Goal: Information Seeking & Learning: Learn about a topic

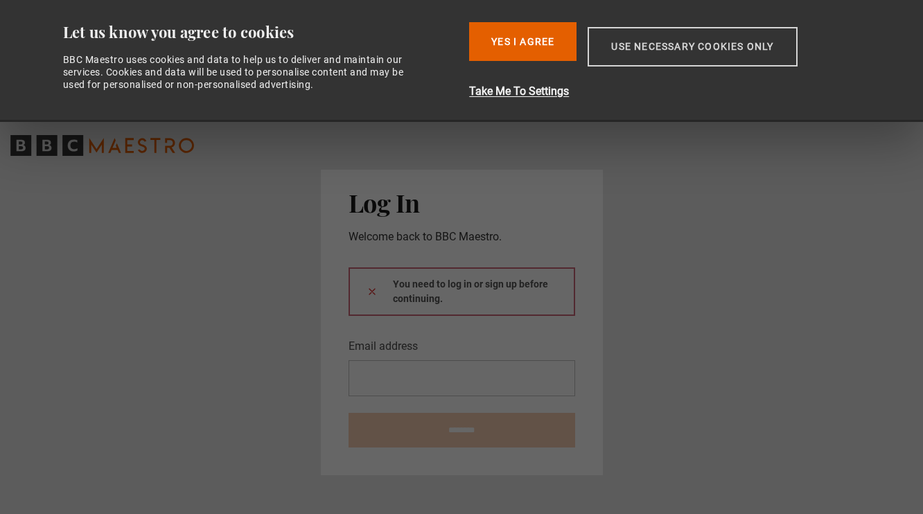
click at [636, 48] on button "Use necessary cookies only" at bounding box center [692, 47] width 209 height 40
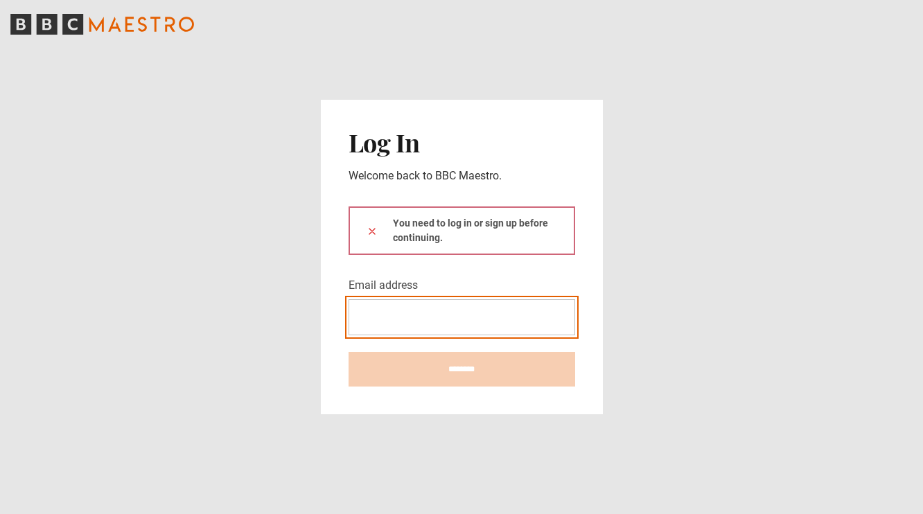
click at [403, 317] on input "Email address" at bounding box center [462, 317] width 227 height 36
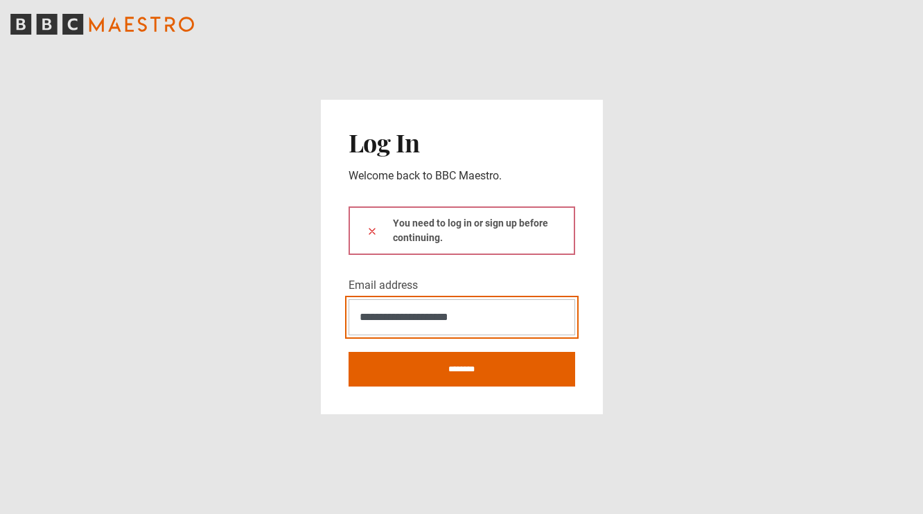
type input "**********"
click at [372, 231] on button at bounding box center [372, 231] width 11 height 15
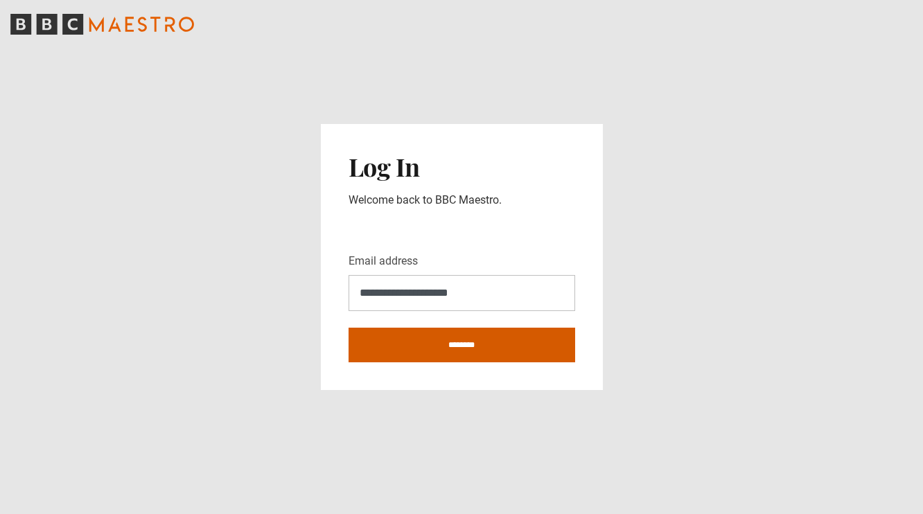
click at [412, 346] on input "********" at bounding box center [462, 345] width 227 height 35
type input "**********"
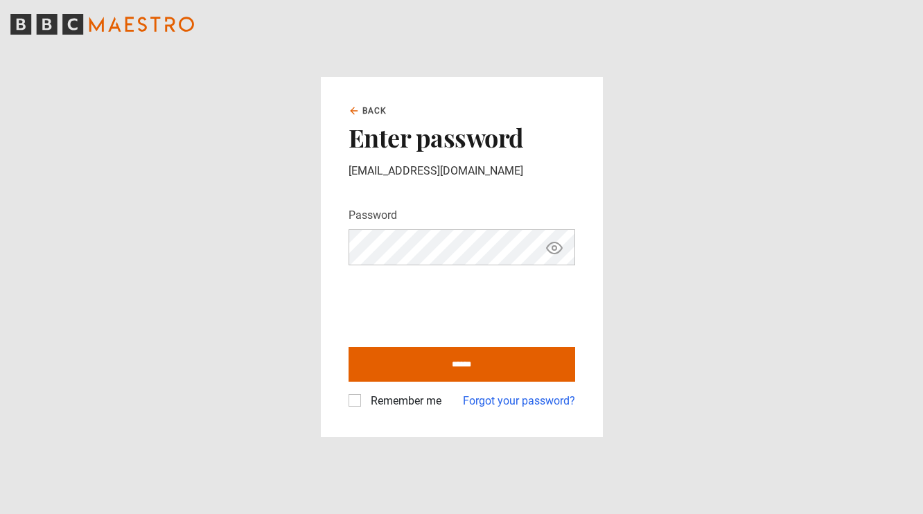
click at [462, 365] on input "******" at bounding box center [462, 364] width 227 height 35
type input "**********"
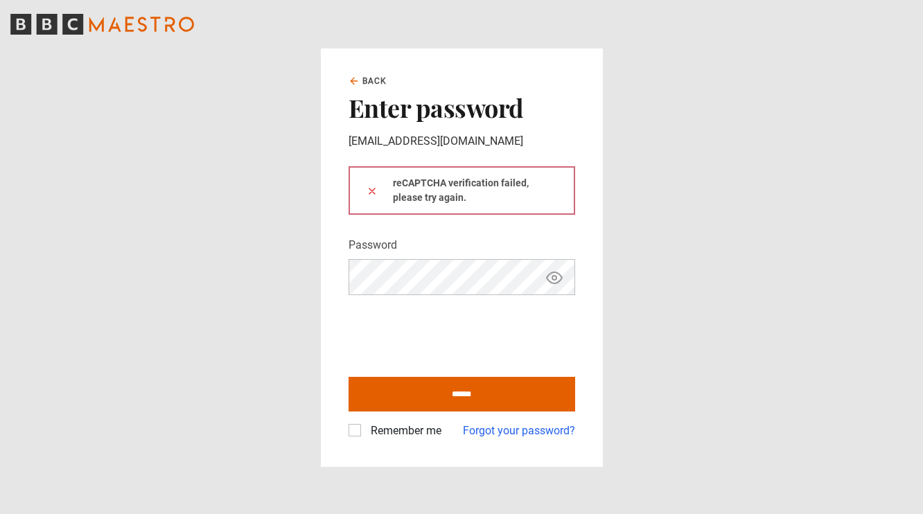
click at [553, 274] on icon "Show password" at bounding box center [554, 278] width 17 height 17
click at [388, 390] on input "******" at bounding box center [462, 394] width 227 height 35
type input "**********"
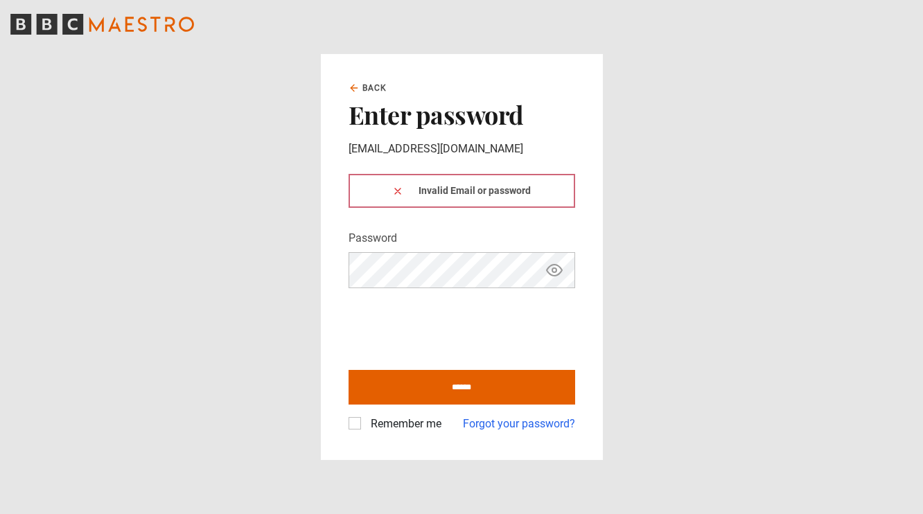
click at [478, 196] on div "Invalid Email or password" at bounding box center [462, 191] width 227 height 34
click at [401, 192] on icon at bounding box center [397, 191] width 11 height 11
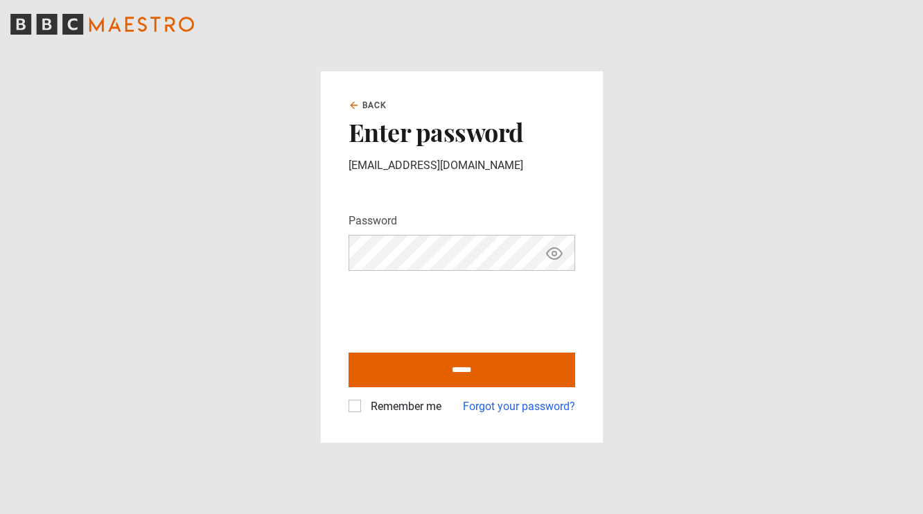
click at [556, 258] on icon "Show password" at bounding box center [554, 253] width 15 height 11
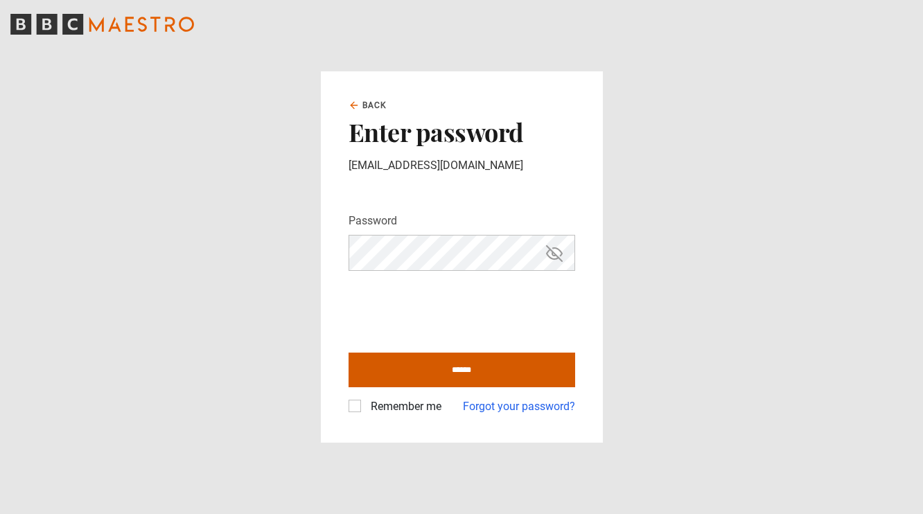
click at [385, 367] on input "******" at bounding box center [462, 370] width 227 height 35
type input "**********"
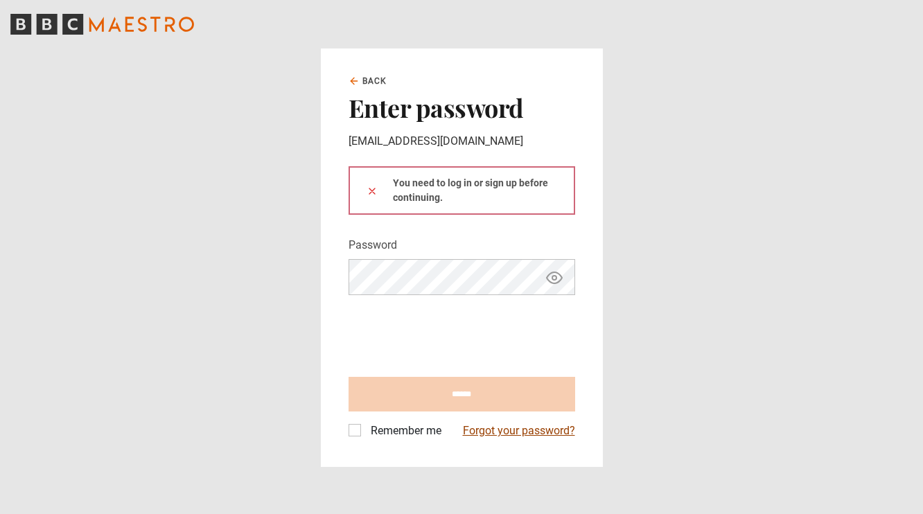
click at [509, 432] on link "Forgot your password?" at bounding box center [519, 431] width 112 height 17
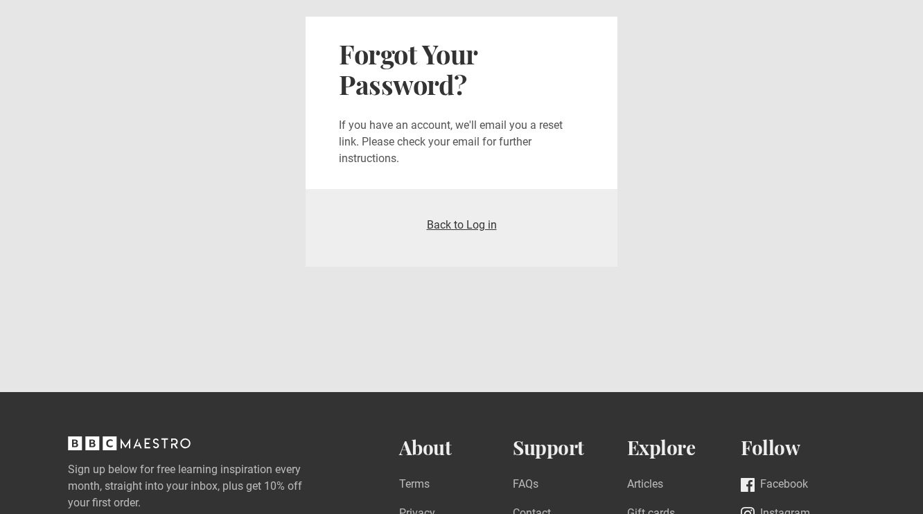
click at [453, 223] on link "Back to Log in" at bounding box center [462, 224] width 70 height 13
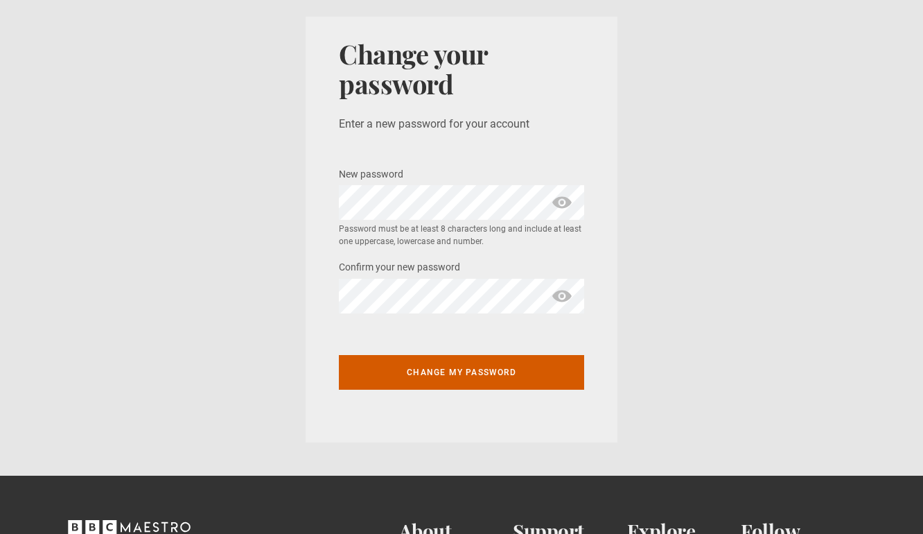
click at [497, 369] on button "Change my password" at bounding box center [461, 372] width 245 height 35
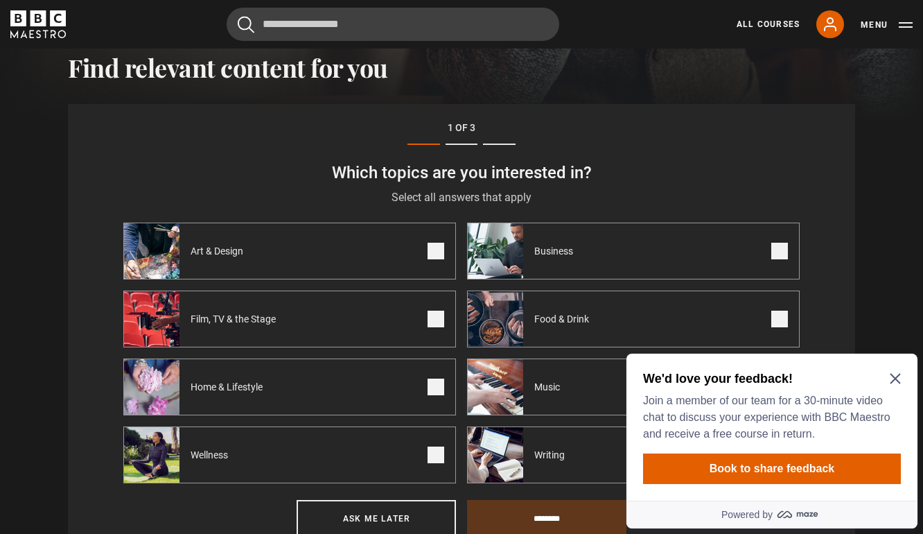
click at [897, 376] on icon "Close Maze Prompt" at bounding box center [895, 379] width 10 height 10
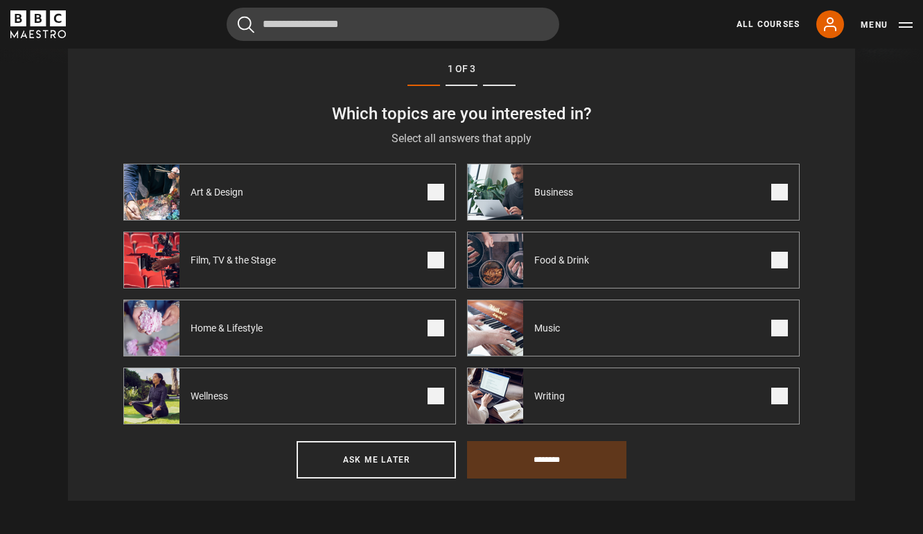
scroll to position [506, 0]
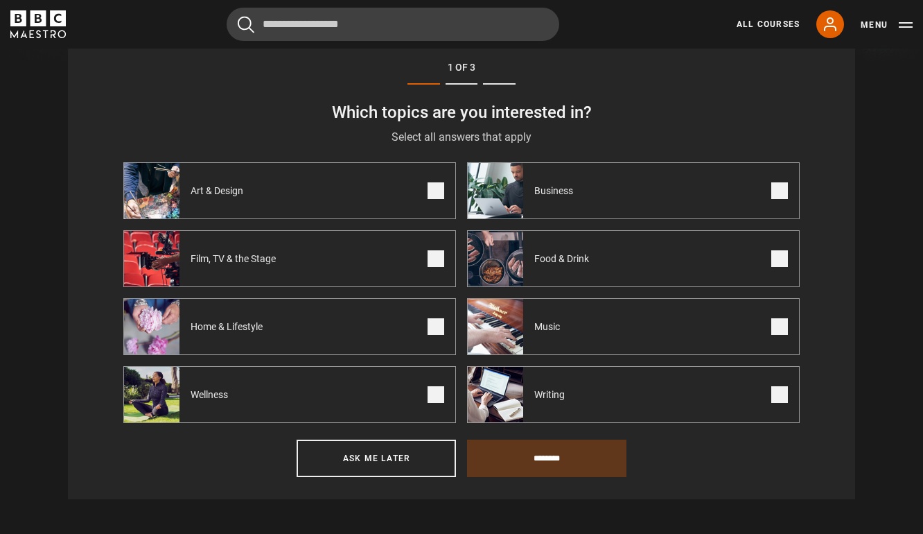
click at [437, 266] on span at bounding box center [436, 258] width 17 height 17
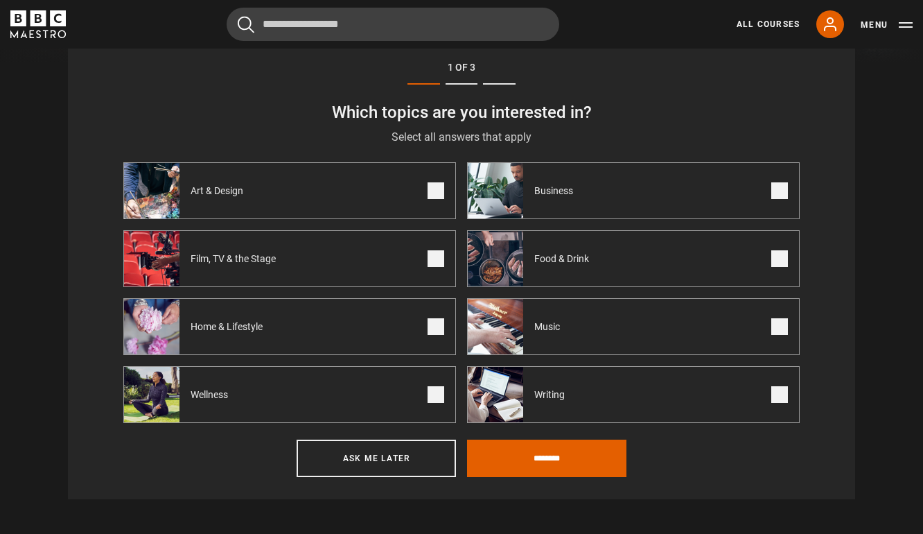
click at [437, 324] on span at bounding box center [436, 326] width 17 height 17
click at [771, 397] on label "Writing" at bounding box center [633, 394] width 333 height 57
click at [431, 403] on span at bounding box center [436, 394] width 17 height 17
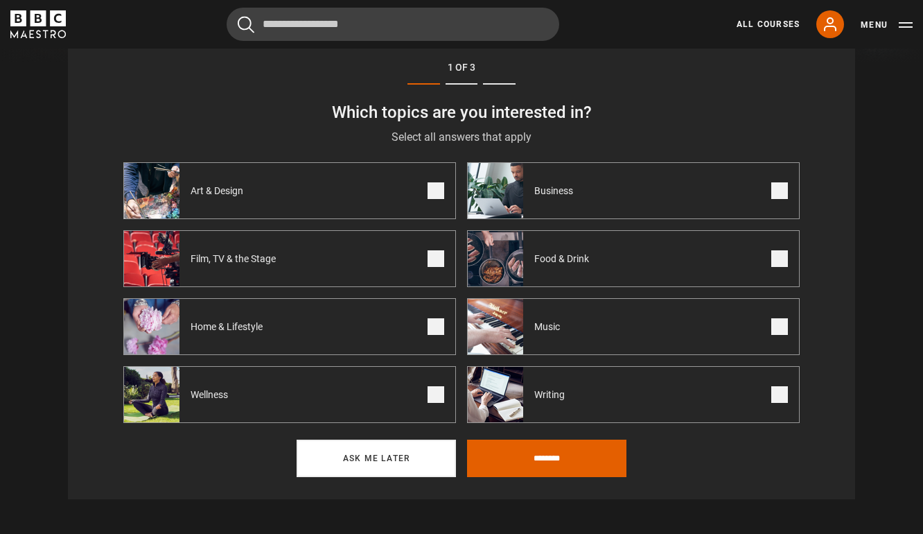
click at [432, 443] on button "Ask me later" at bounding box center [376, 457] width 159 height 37
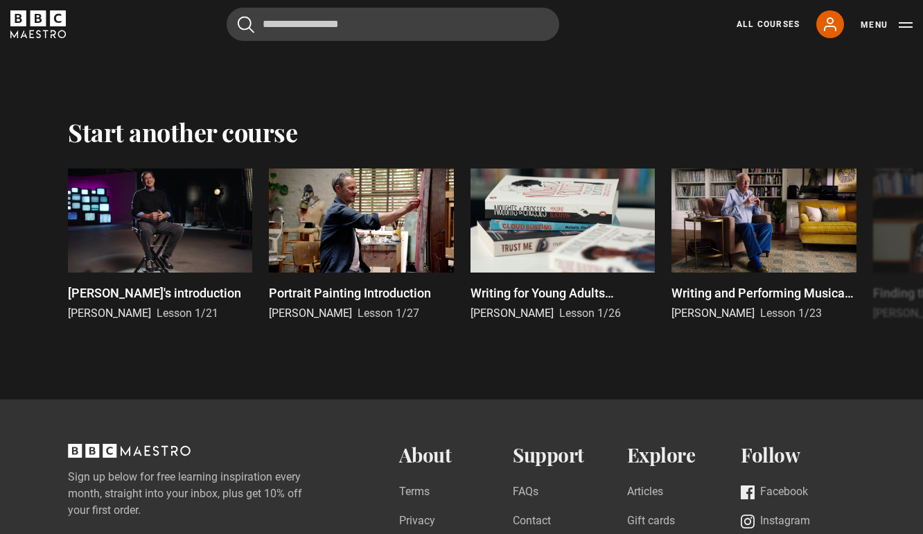
scroll to position [2484, 0]
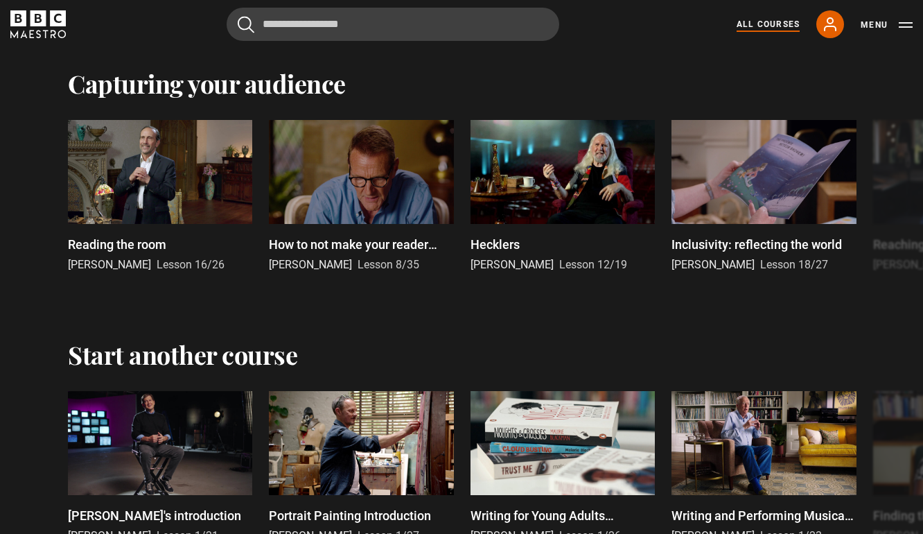
click at [766, 24] on link "All Courses" at bounding box center [768, 24] width 63 height 12
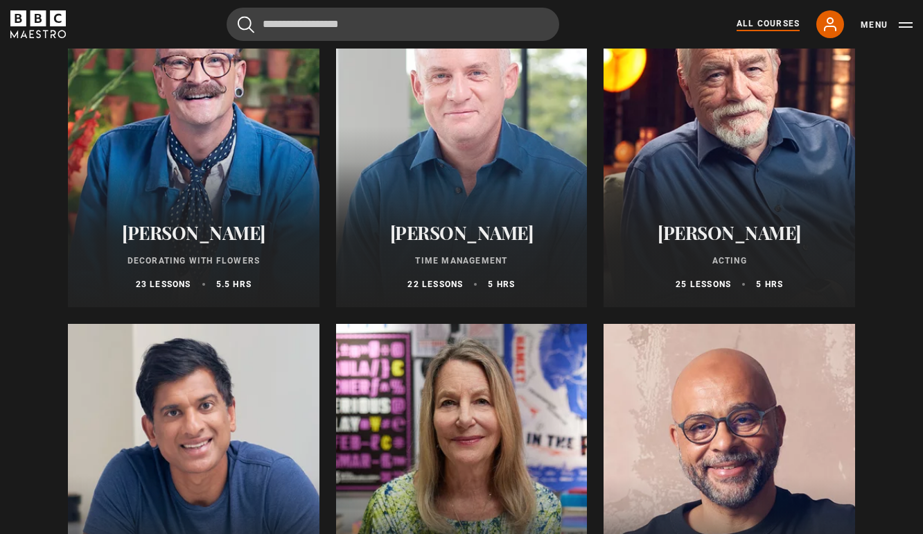
scroll to position [1993, 0]
click at [719, 191] on div at bounding box center [730, 140] width 252 height 333
click at [695, 245] on div "Brian Cox Acting 25 lessons 5 hrs" at bounding box center [730, 255] width 252 height 102
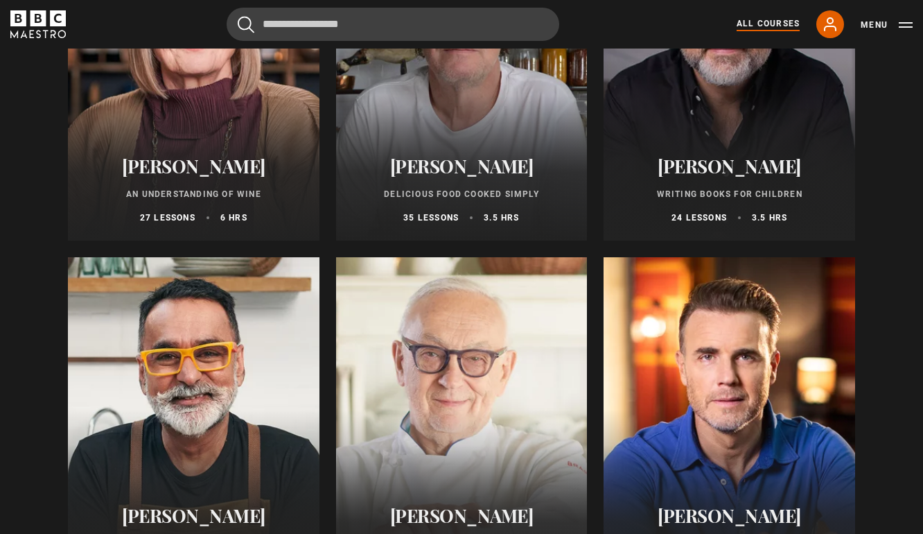
scroll to position [4898, 0]
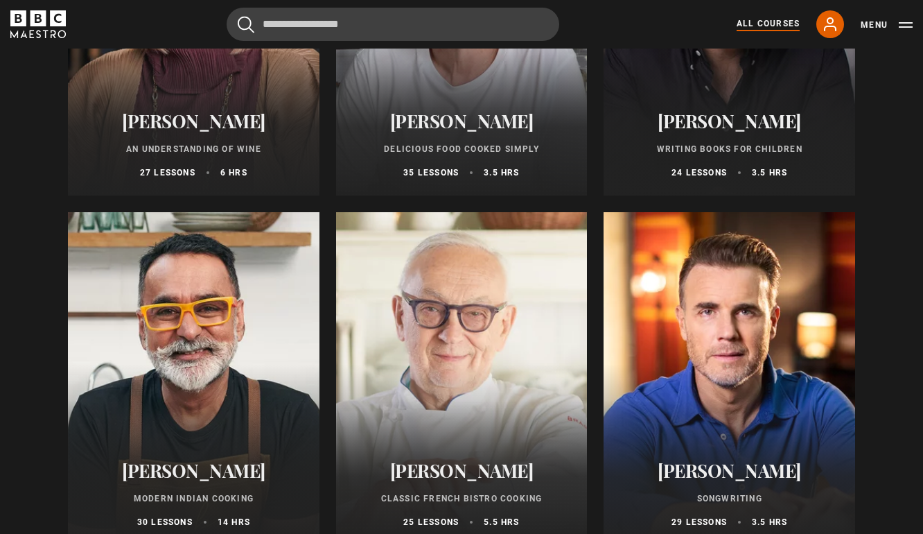
click at [211, 387] on div at bounding box center [194, 378] width 252 height 333
click at [197, 475] on h2 "[PERSON_NAME]" at bounding box center [194, 470] width 218 height 21
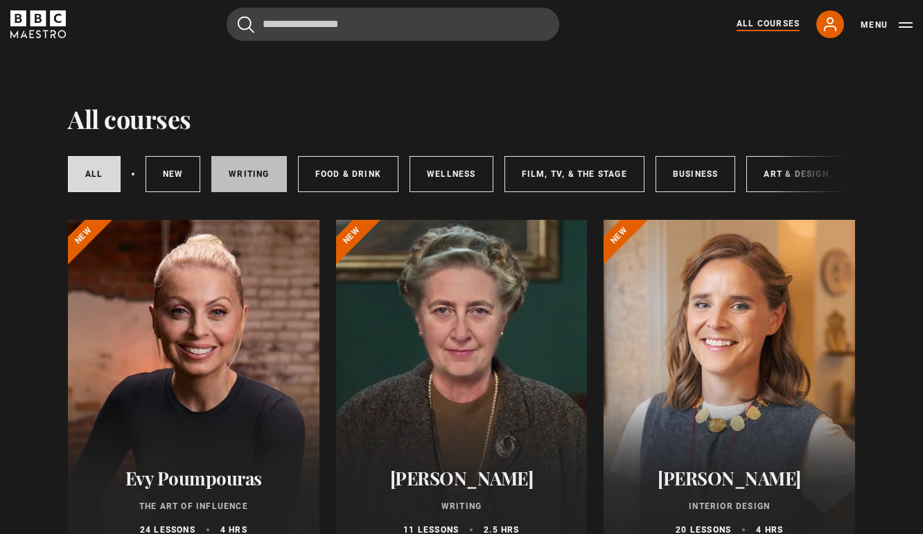
scroll to position [2, 0]
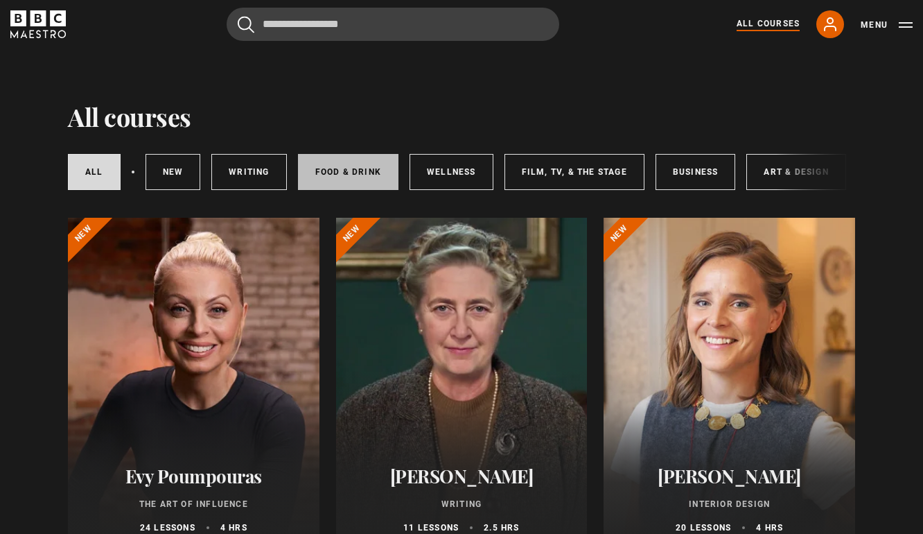
click at [348, 176] on link "Food & Drink" at bounding box center [348, 172] width 101 height 36
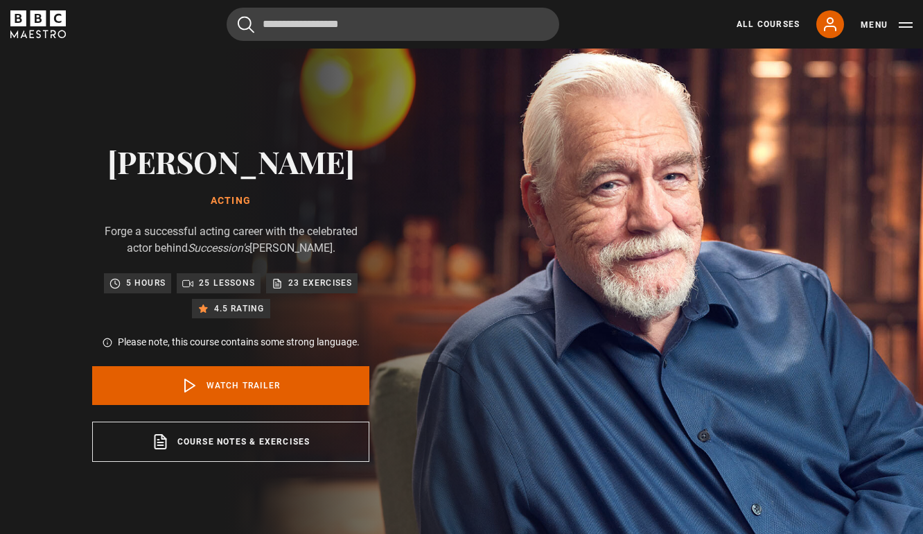
scroll to position [18, 0]
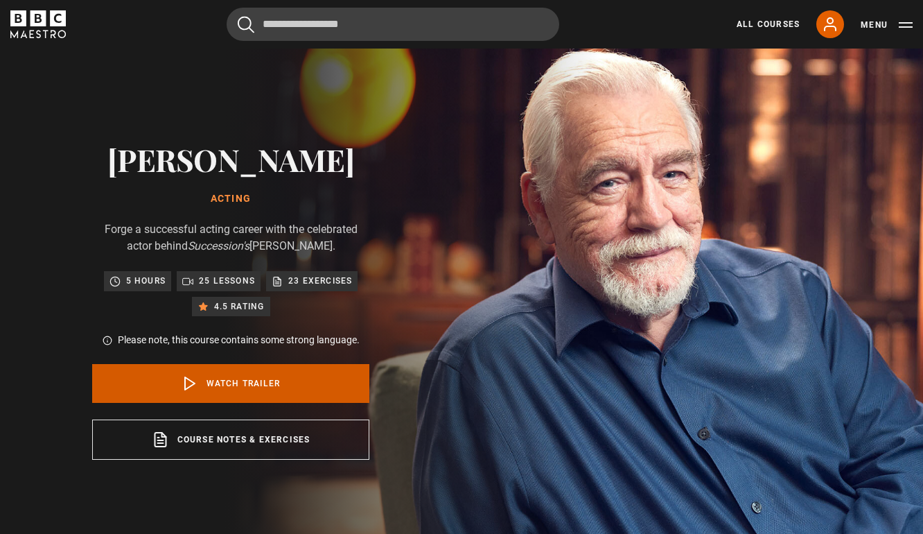
click at [195, 381] on icon at bounding box center [190, 383] width 17 height 17
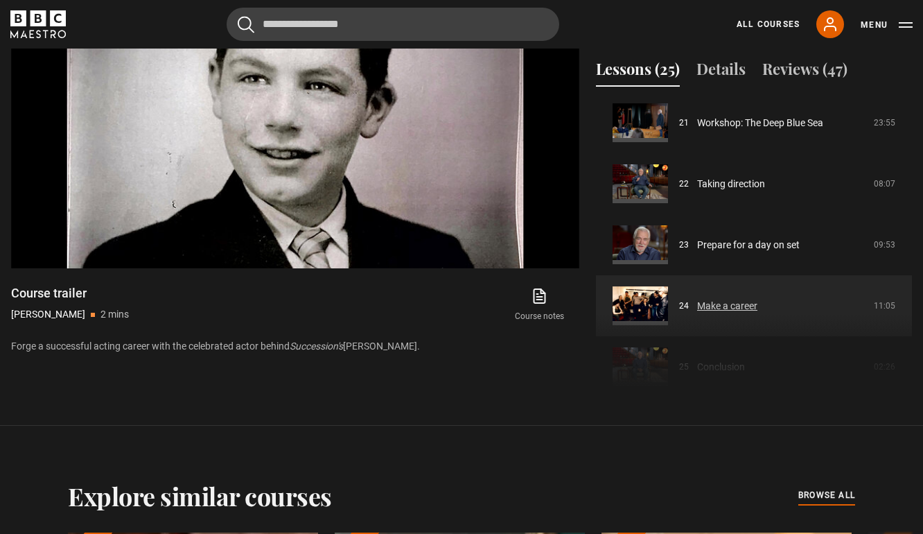
scroll to position [1250, 0]
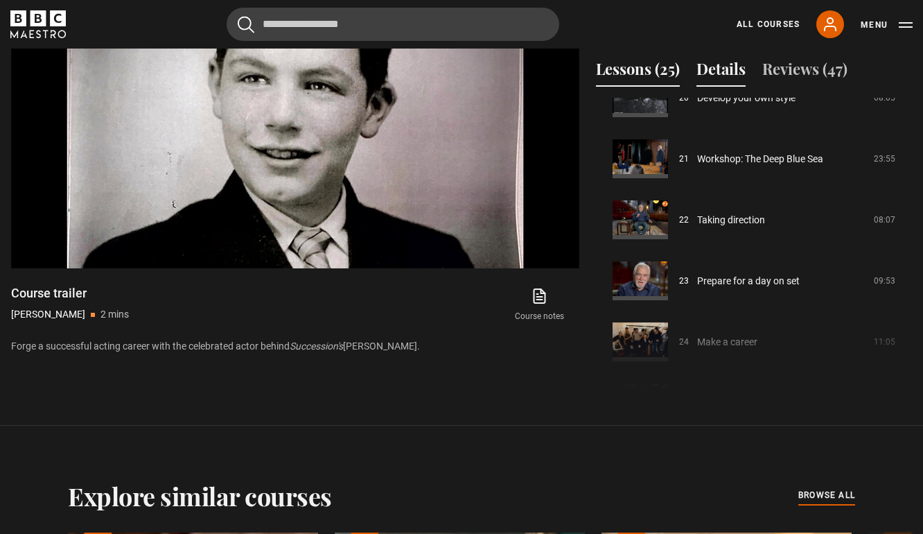
click at [735, 64] on button "Details" at bounding box center [721, 72] width 49 height 29
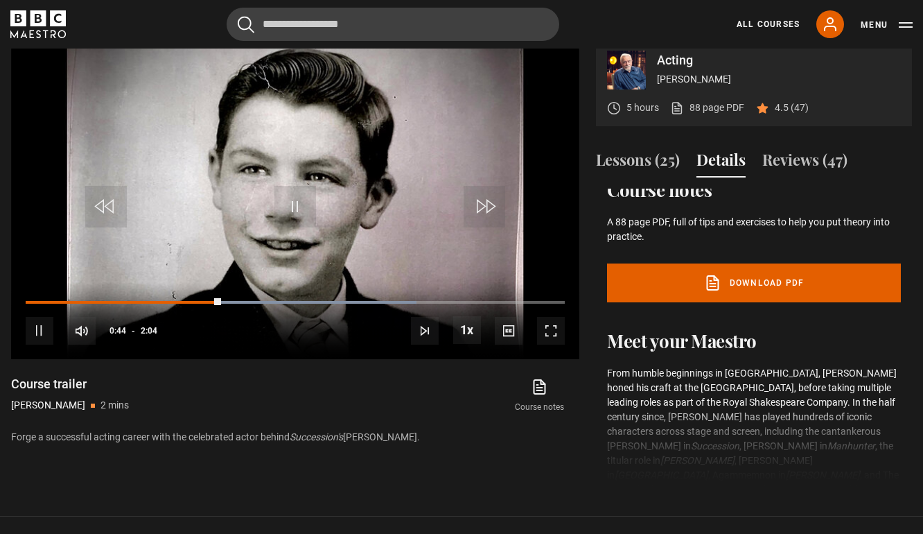
scroll to position [609, 0]
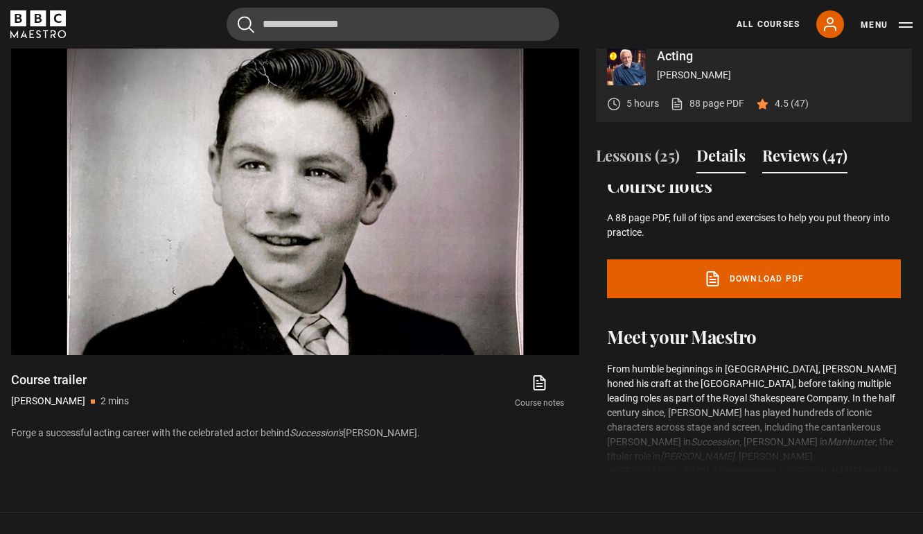
click at [816, 156] on button "Reviews (47)" at bounding box center [804, 158] width 85 height 29
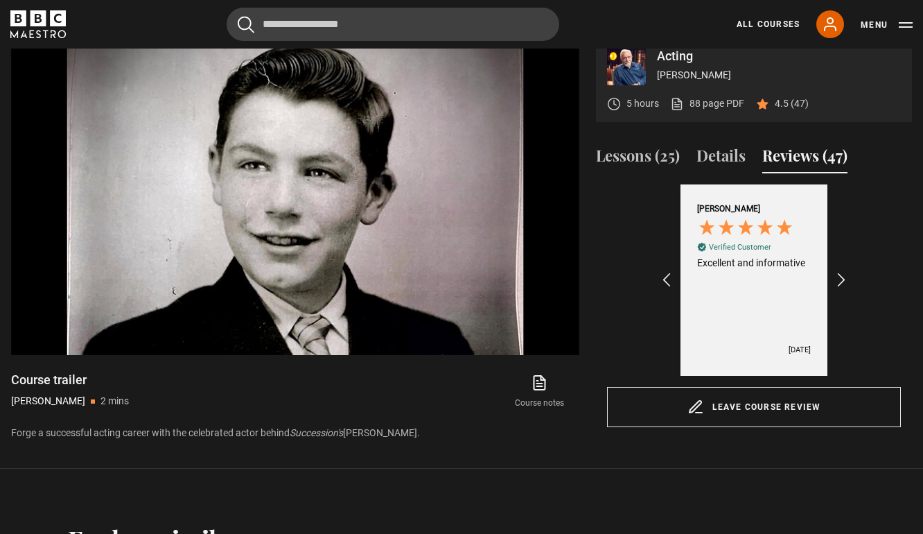
scroll to position [639, 0]
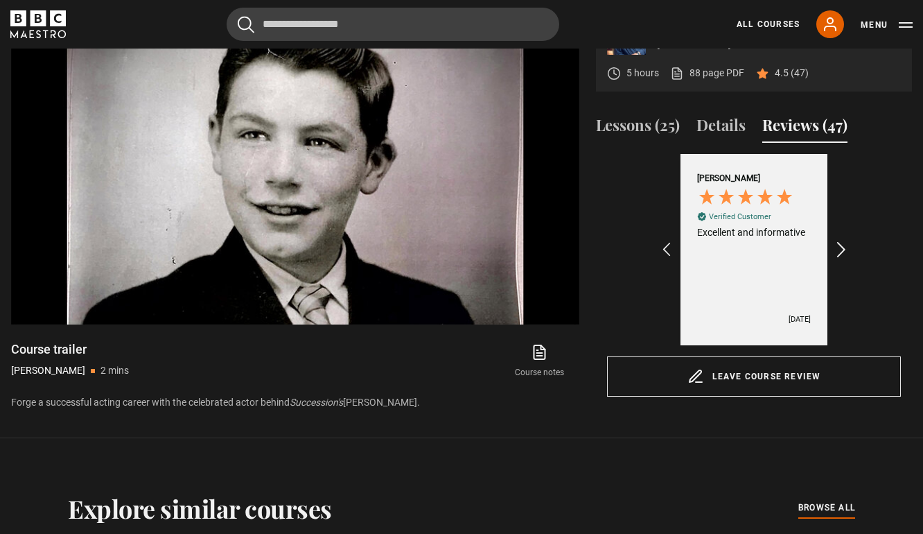
click at [840, 253] on icon "REVIEWS.io Carousel Scroll Right" at bounding box center [841, 249] width 19 height 19
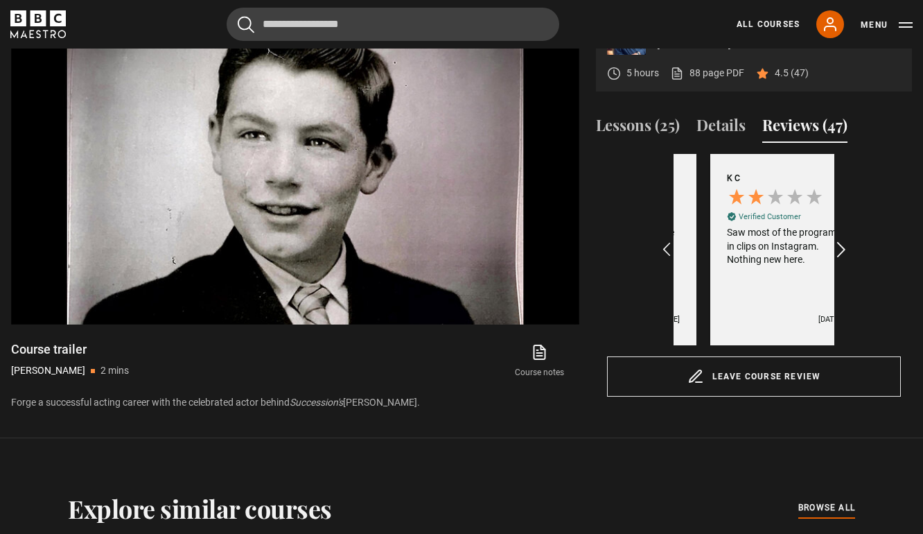
scroll to position [0, 161]
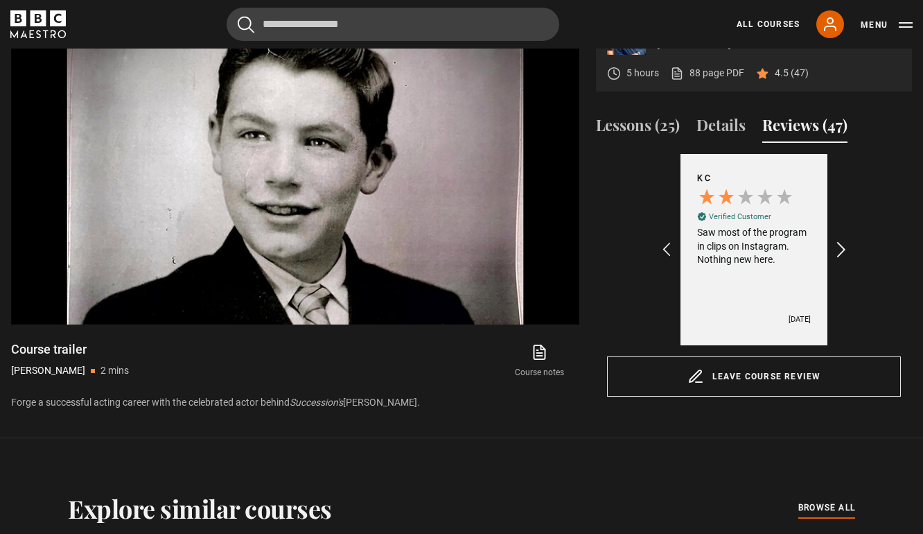
click at [841, 250] on icon "REVIEWS.io Carousel Scroll Right" at bounding box center [841, 249] width 19 height 19
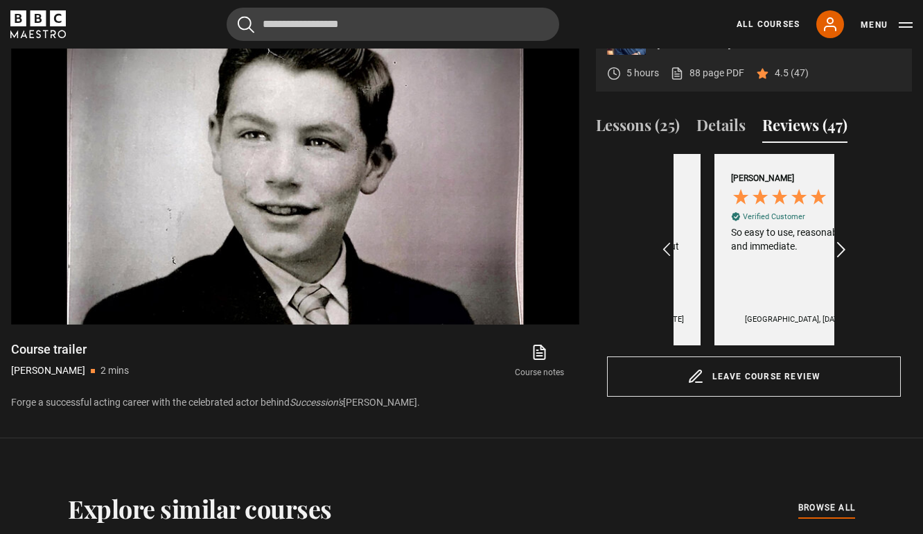
scroll to position [0, 643]
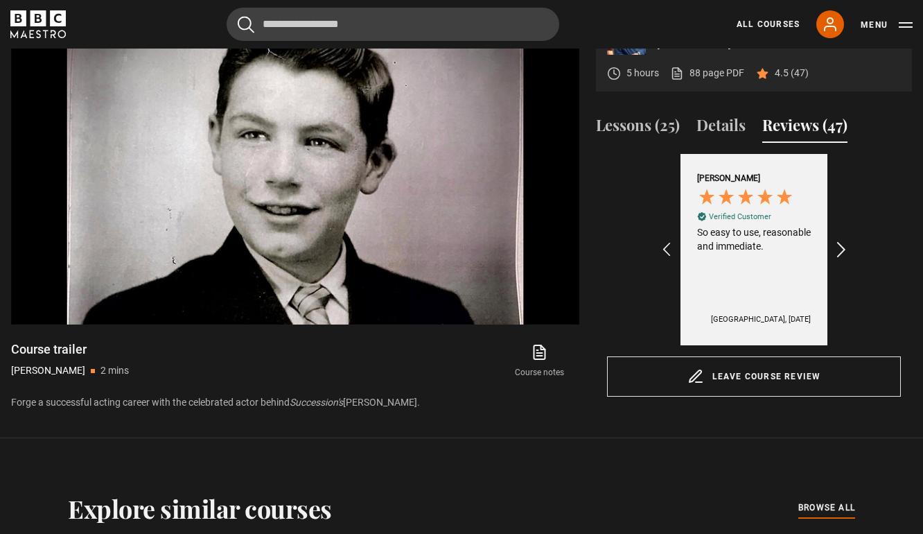
click at [841, 250] on icon "REVIEWS.io Carousel Scroll Right" at bounding box center [841, 249] width 19 height 19
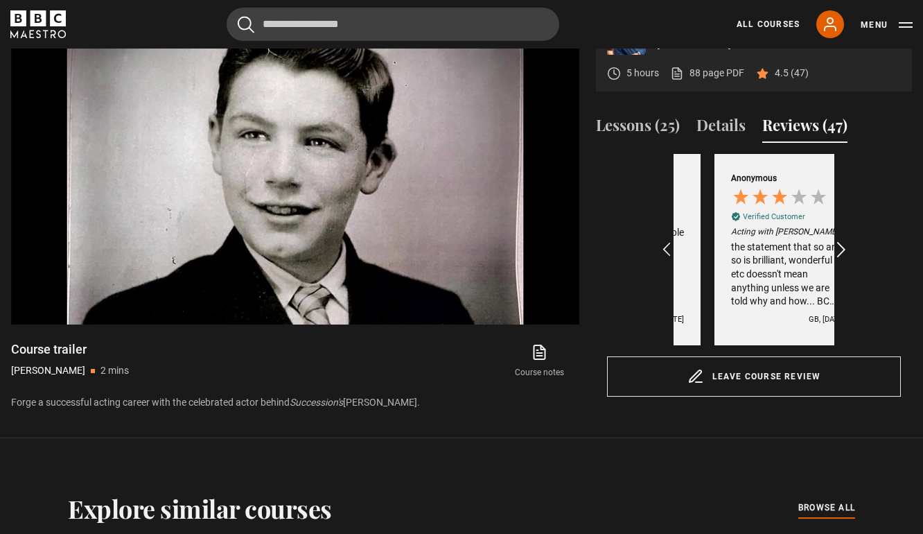
scroll to position [0, 804]
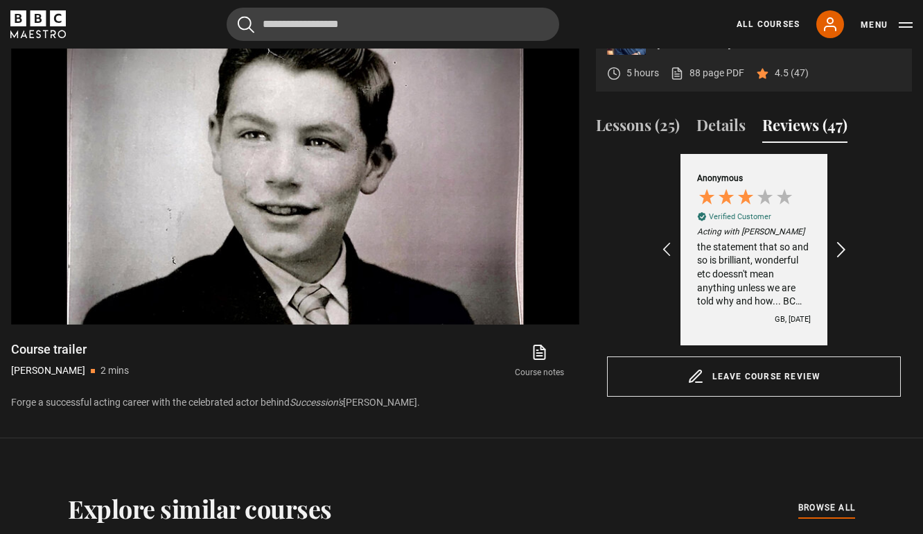
click at [841, 250] on icon "REVIEWS.io Carousel Scroll Right" at bounding box center [841, 249] width 19 height 19
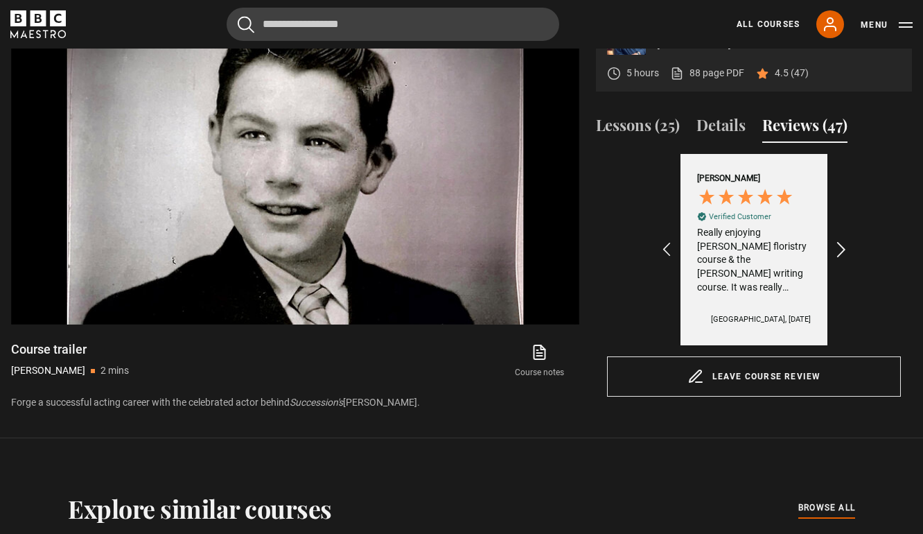
click at [843, 251] on icon "REVIEWS.io Carousel Scroll Right" at bounding box center [841, 249] width 19 height 19
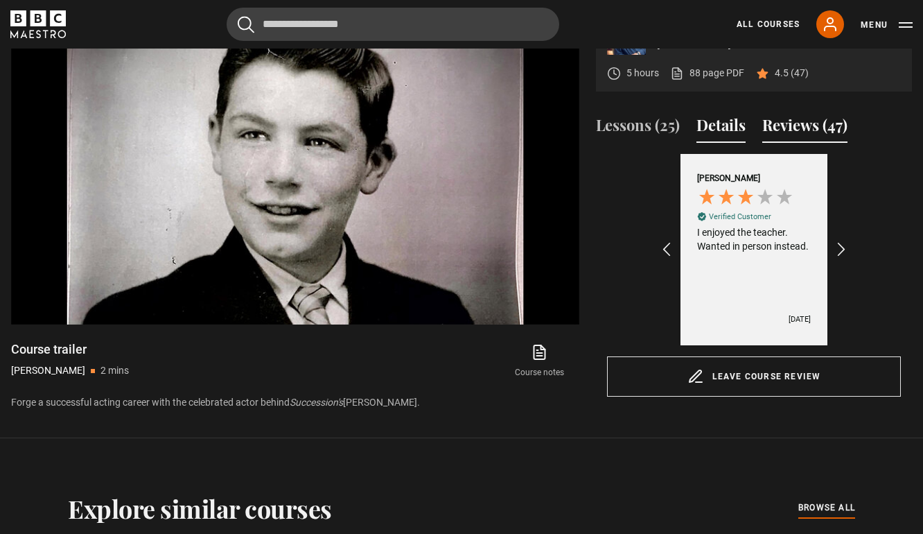
scroll to position [0, 1447]
click at [723, 125] on button "Details" at bounding box center [721, 128] width 49 height 29
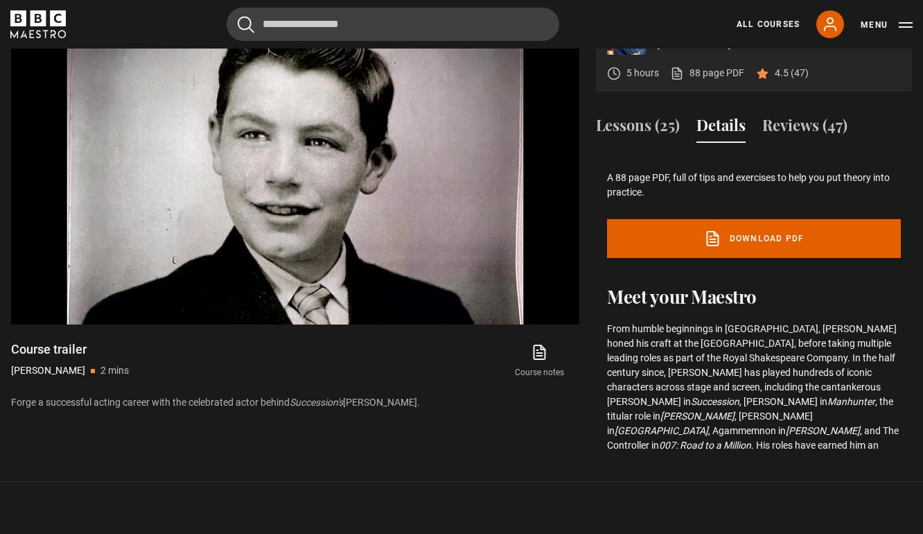
scroll to position [281, 0]
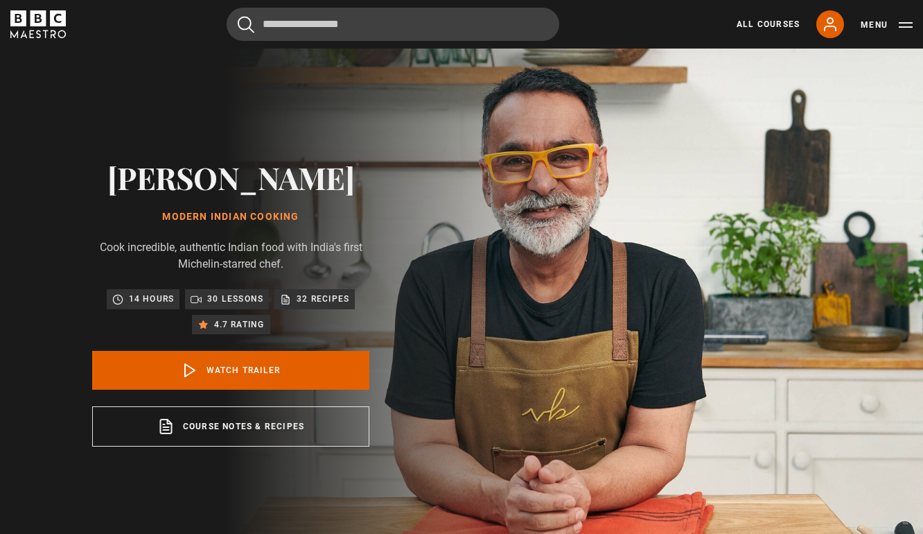
click at [241, 302] on p "30 lessons" at bounding box center [235, 299] width 56 height 14
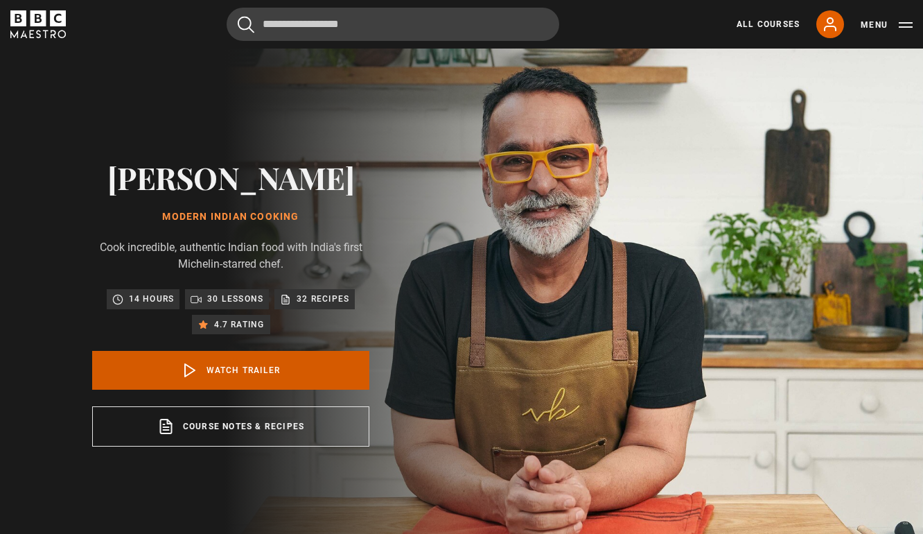
click at [199, 375] on link "Watch Trailer" at bounding box center [230, 370] width 277 height 39
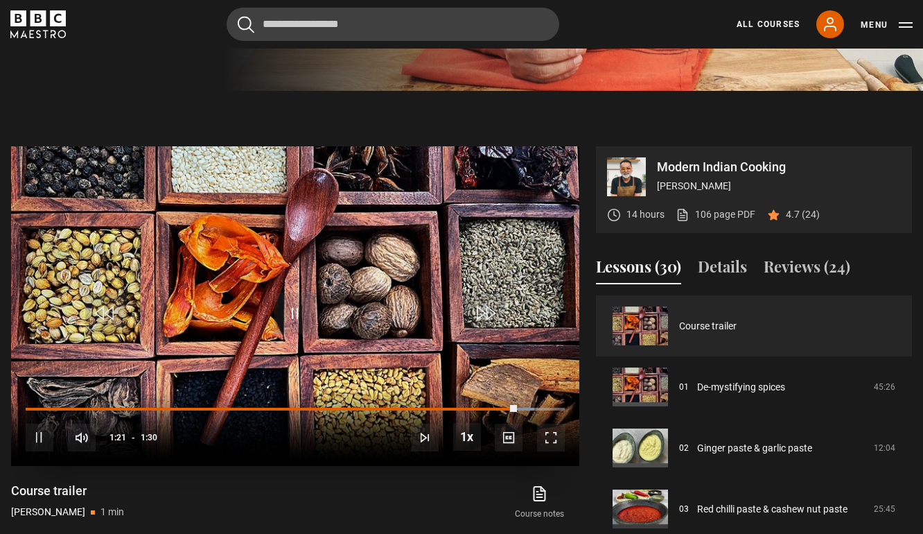
scroll to position [469, 0]
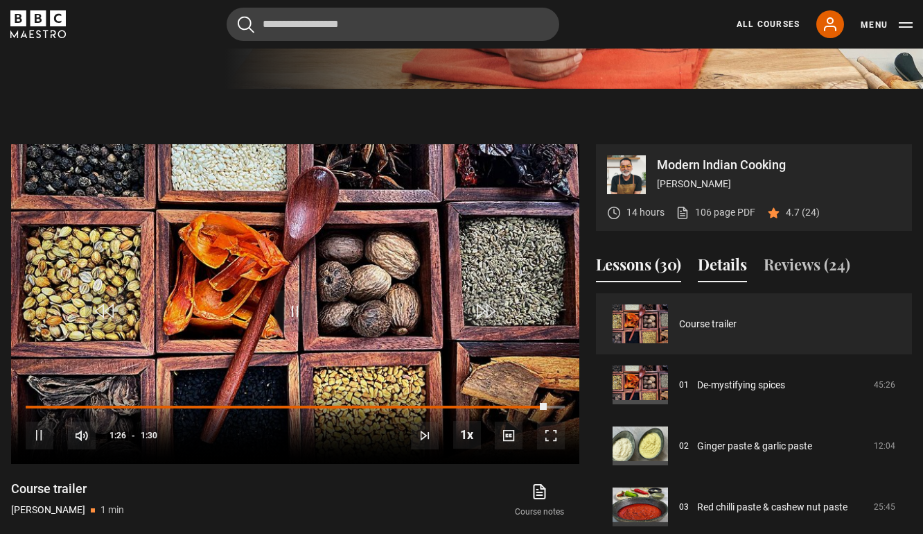
click at [716, 261] on button "Details" at bounding box center [722, 267] width 49 height 29
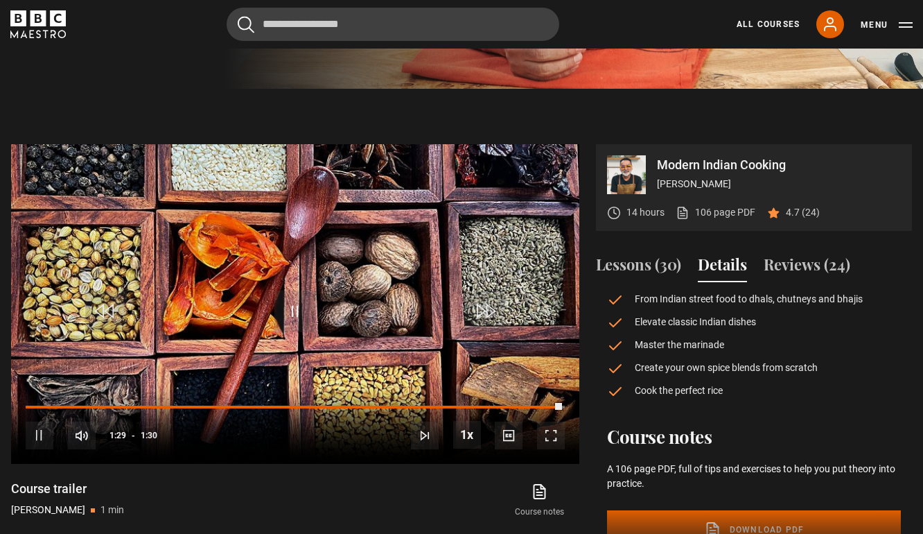
scroll to position [122, 0]
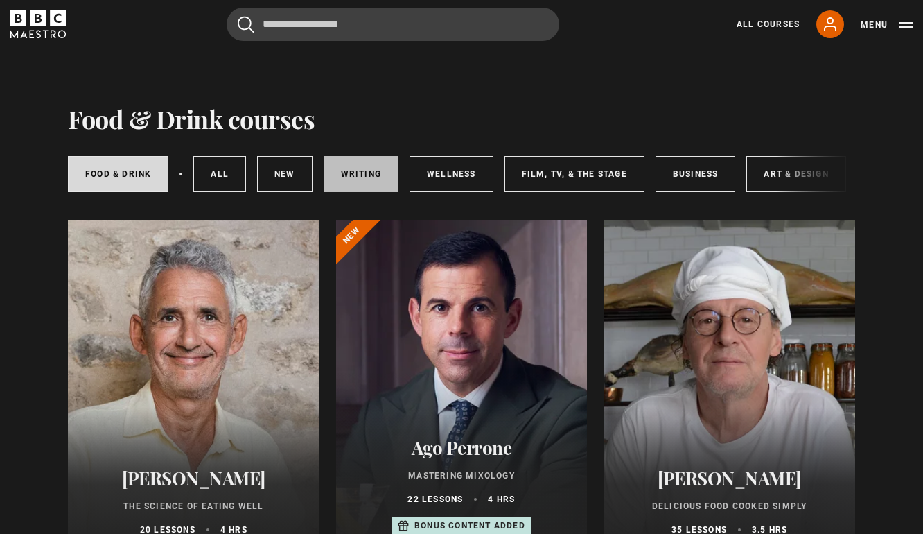
click at [346, 174] on link "Writing" at bounding box center [361, 174] width 75 height 36
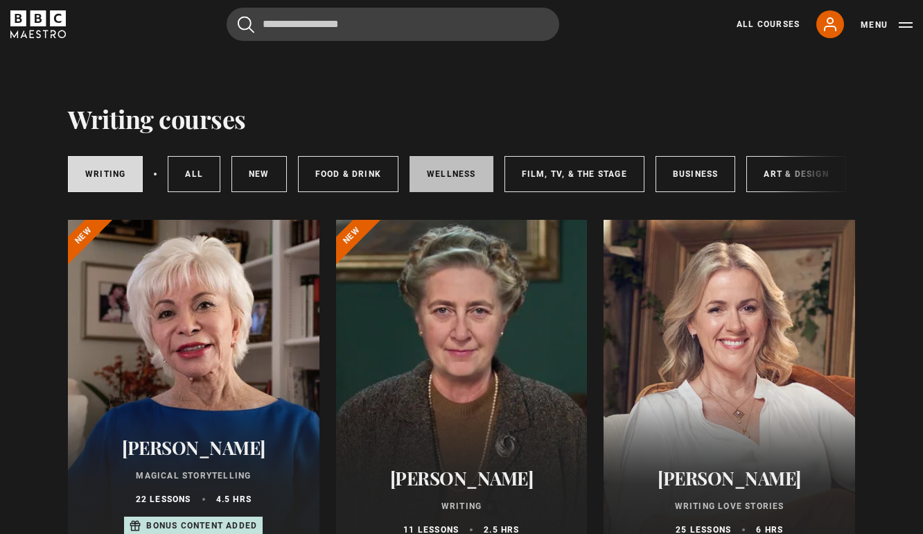
click at [444, 169] on link "Wellness" at bounding box center [452, 174] width 84 height 36
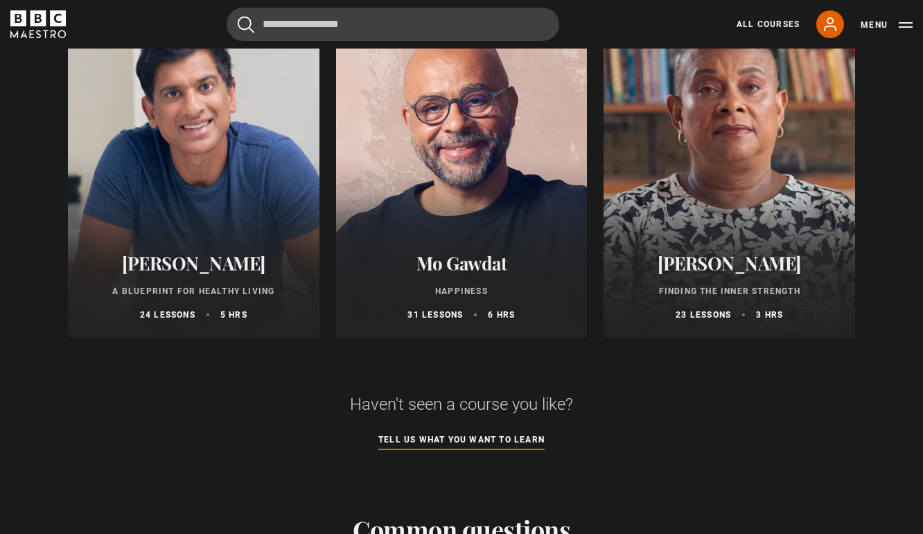
scroll to position [566, 0]
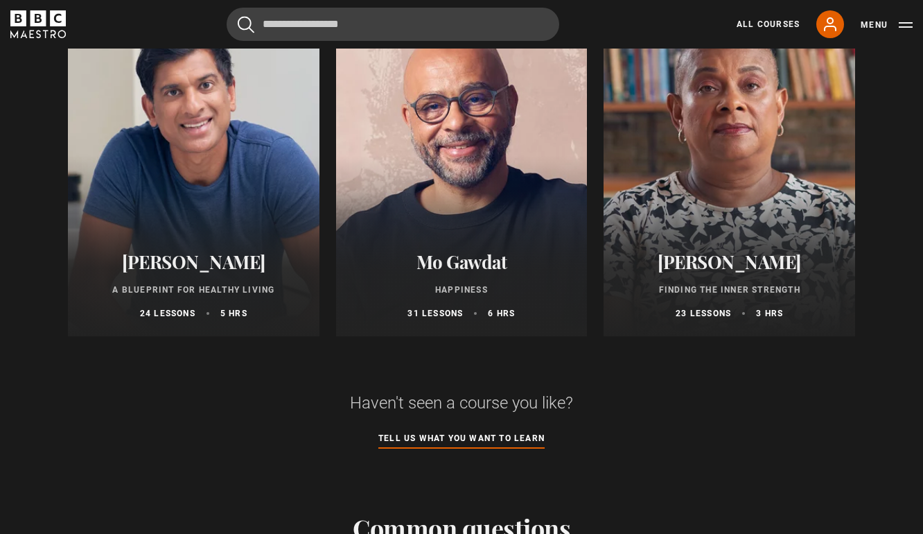
click at [421, 223] on div at bounding box center [462, 169] width 252 height 333
click at [437, 306] on div "Mo Gawdat Happiness 31 lessons 6 hrs" at bounding box center [462, 285] width 252 height 102
click at [438, 314] on p "31 lessons" at bounding box center [435, 313] width 55 height 12
click at [495, 233] on div at bounding box center [462, 169] width 252 height 333
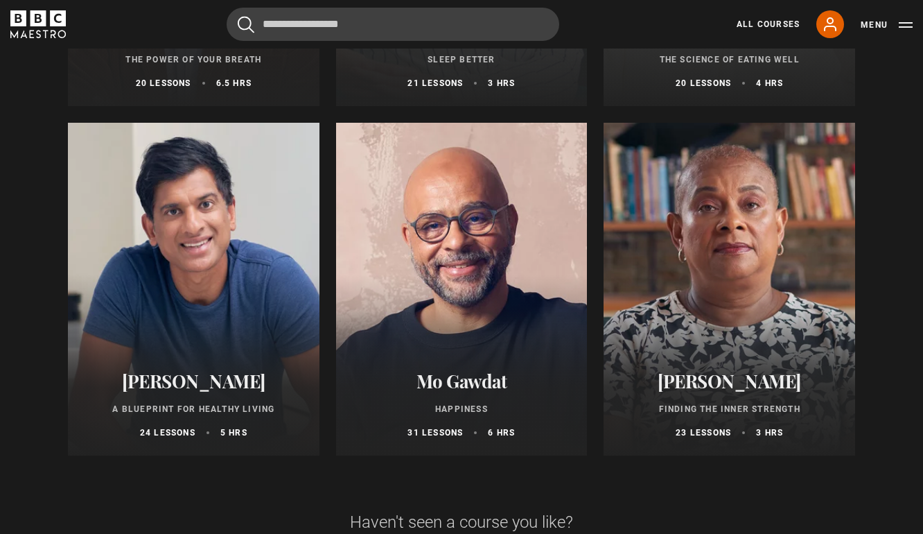
scroll to position [557, 0]
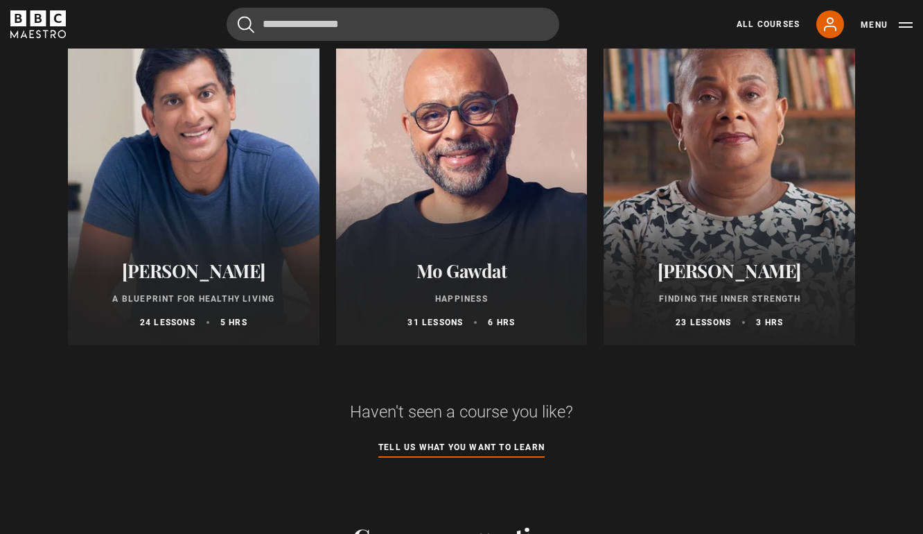
click at [193, 228] on div at bounding box center [194, 178] width 252 height 333
click at [186, 287] on div "Dr Rangan Chatterjee A Blueprint for Healthy Living 24 lessons 5 hrs" at bounding box center [194, 294] width 252 height 102
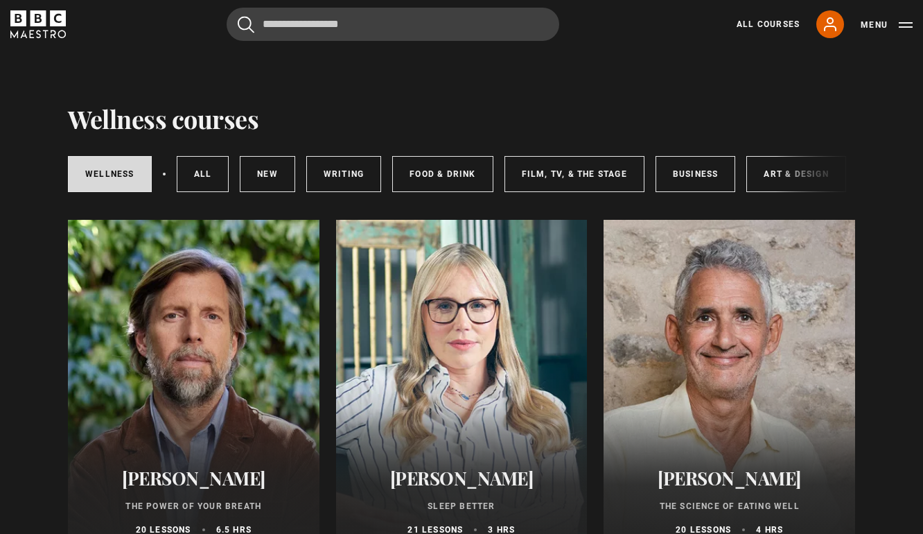
scroll to position [32, 0]
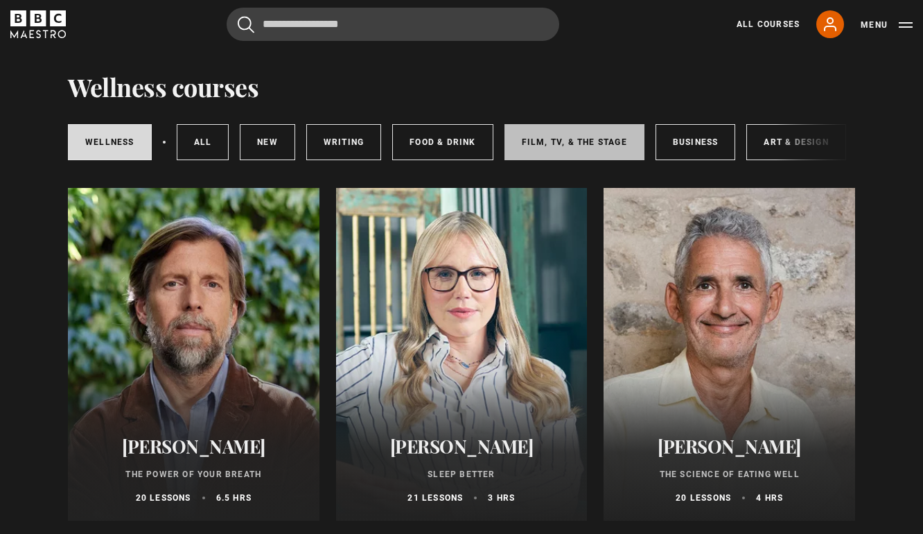
click at [591, 130] on link "Film, TV, & The Stage" at bounding box center [575, 142] width 140 height 36
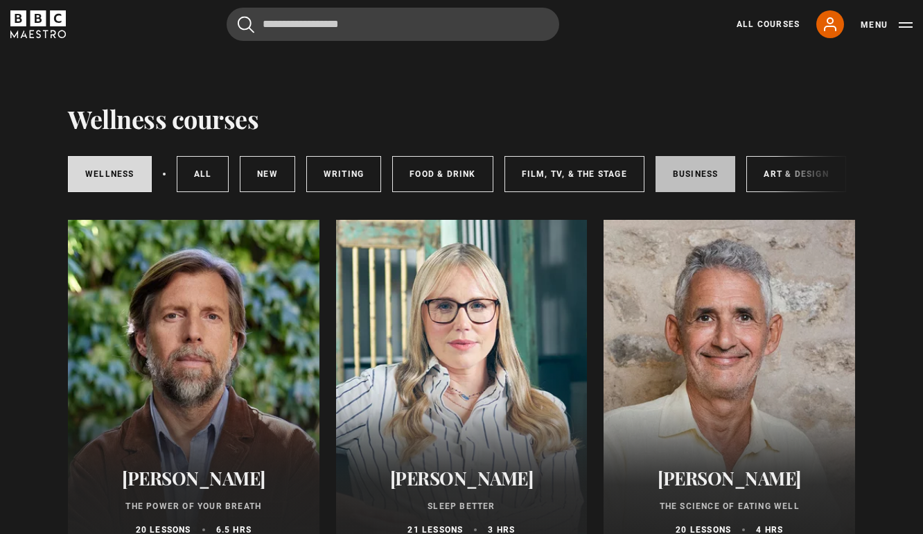
click at [714, 170] on link "Business" at bounding box center [696, 174] width 80 height 36
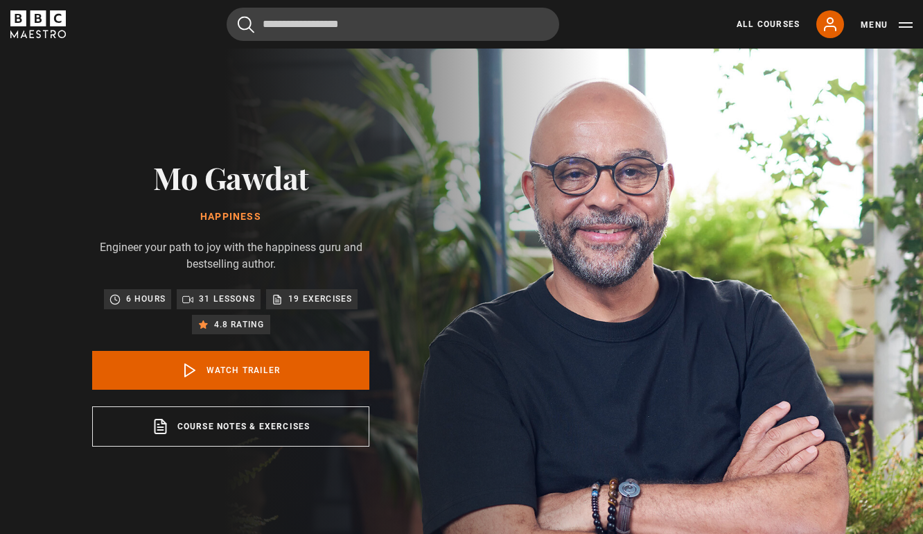
click at [222, 295] on p "31 lessons" at bounding box center [227, 299] width 56 height 14
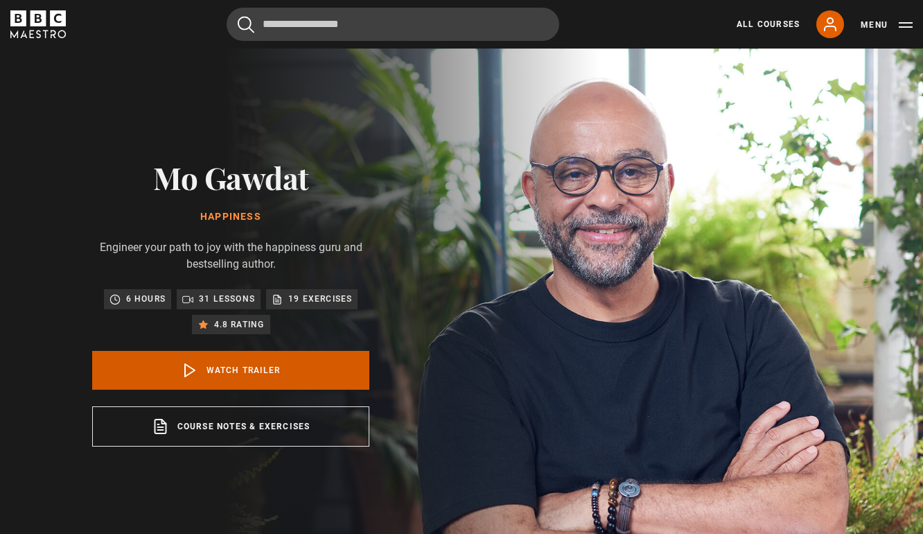
click at [223, 385] on link "Watch Trailer" at bounding box center [230, 370] width 277 height 39
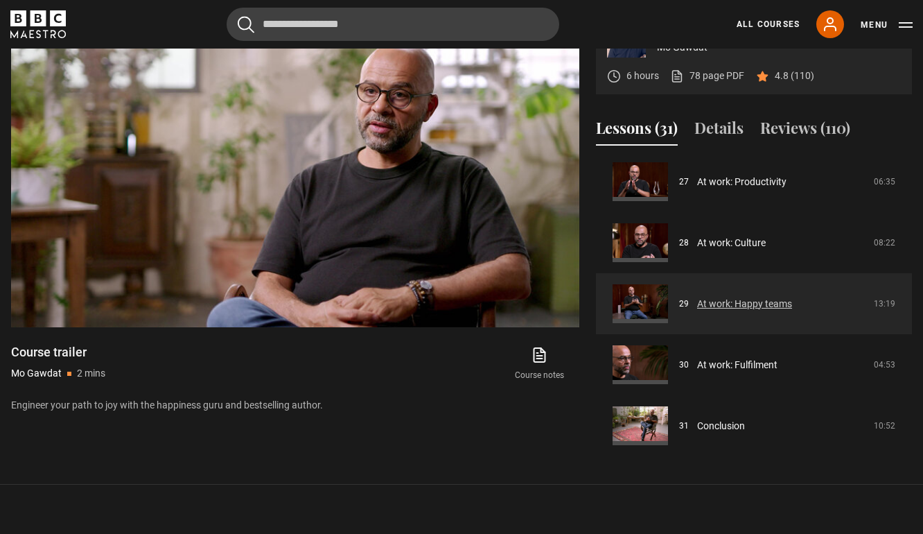
scroll to position [611, 0]
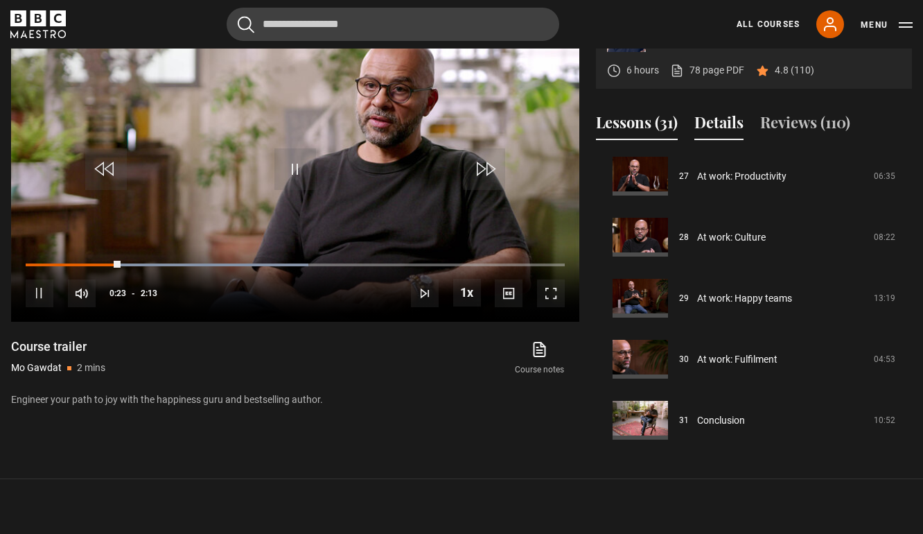
click at [718, 127] on button "Details" at bounding box center [719, 125] width 49 height 29
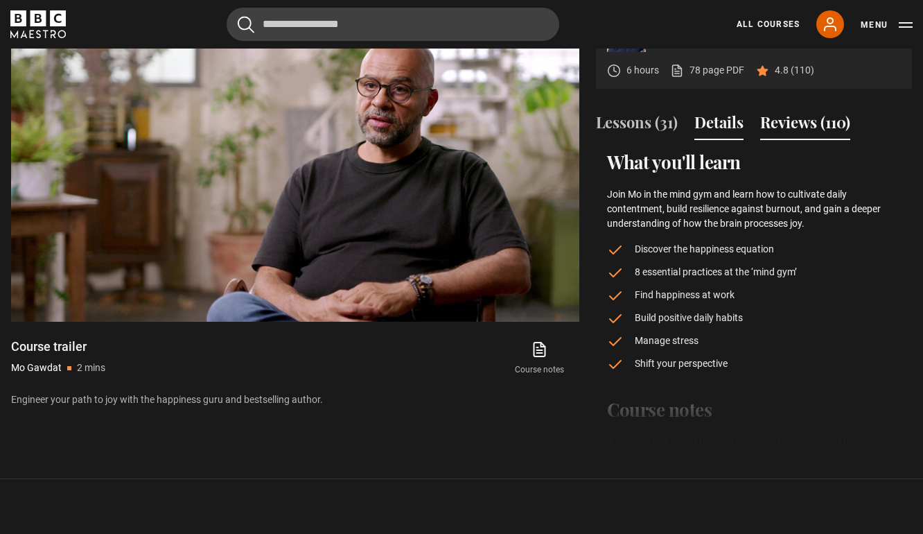
click at [806, 120] on button "Reviews (110)" at bounding box center [805, 125] width 90 height 29
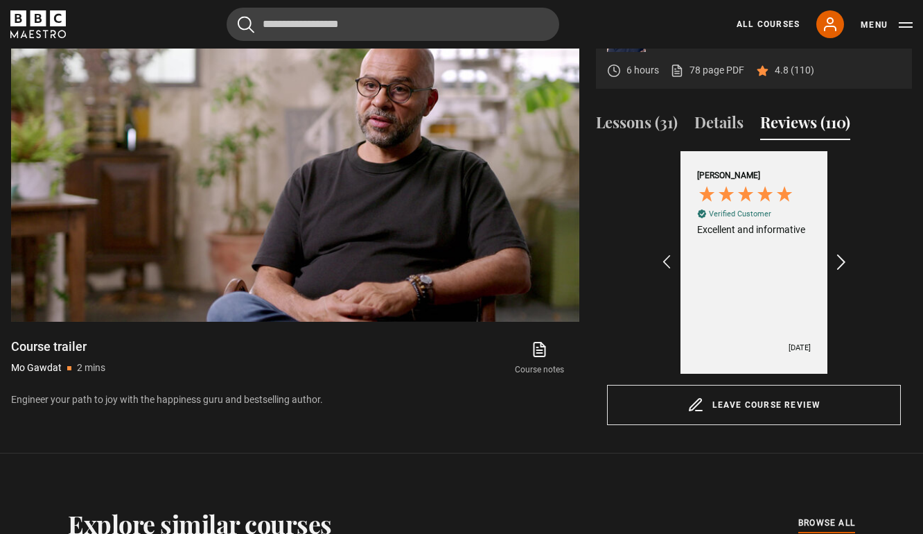
click at [838, 258] on icon "REVIEWS.io Carousel Scroll Right" at bounding box center [841, 262] width 19 height 19
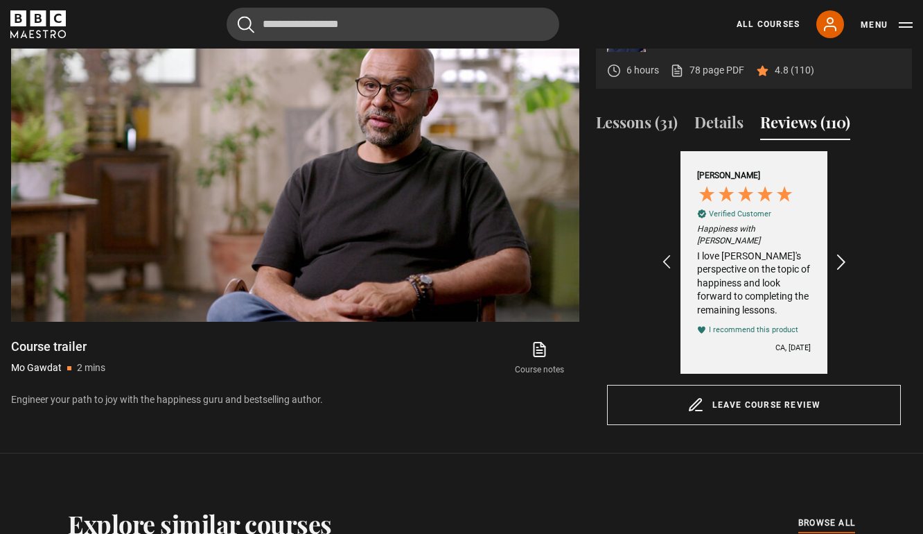
click at [839, 259] on icon "REVIEWS.io Carousel Scroll Right" at bounding box center [841, 262] width 19 height 19
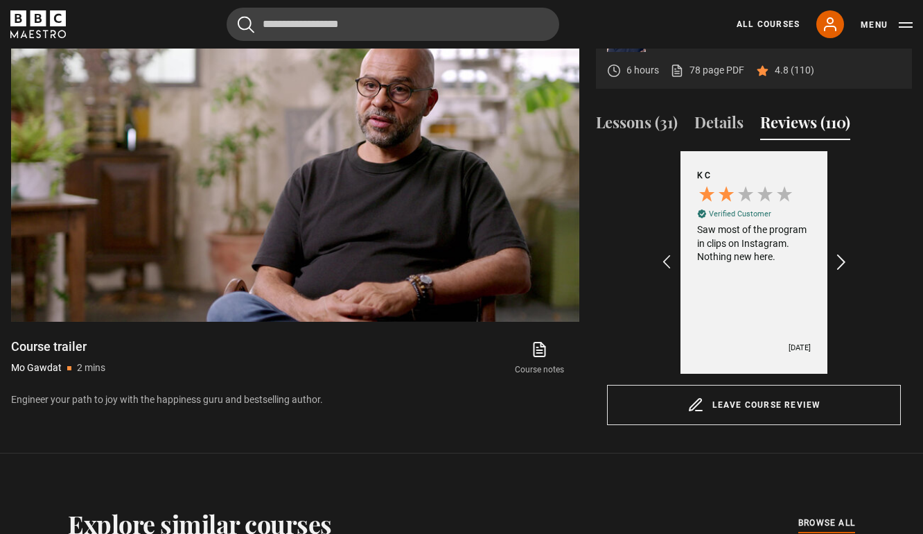
click at [840, 259] on icon "REVIEWS.io Carousel Scroll Right" at bounding box center [841, 262] width 19 height 19
click at [841, 259] on icon "REVIEWS.io Carousel Scroll Right" at bounding box center [841, 262] width 19 height 19
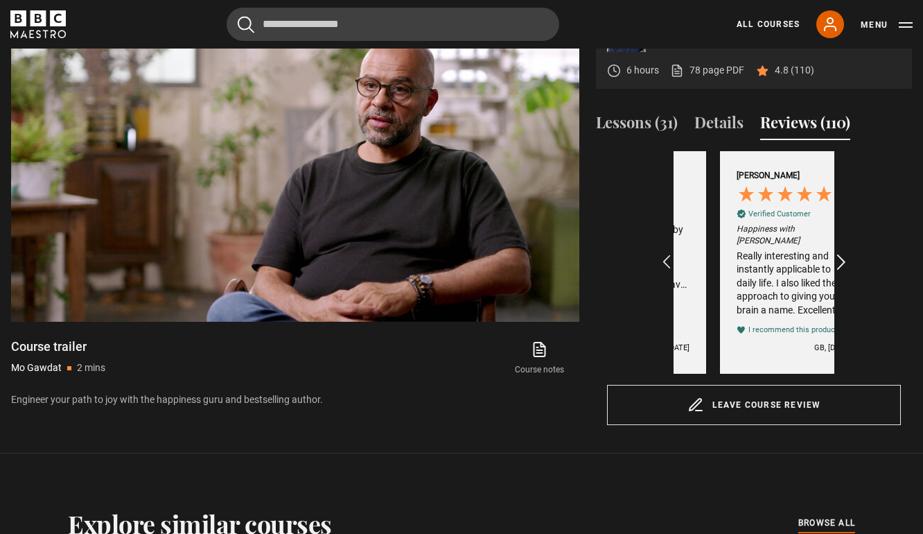
scroll to position [0, 643]
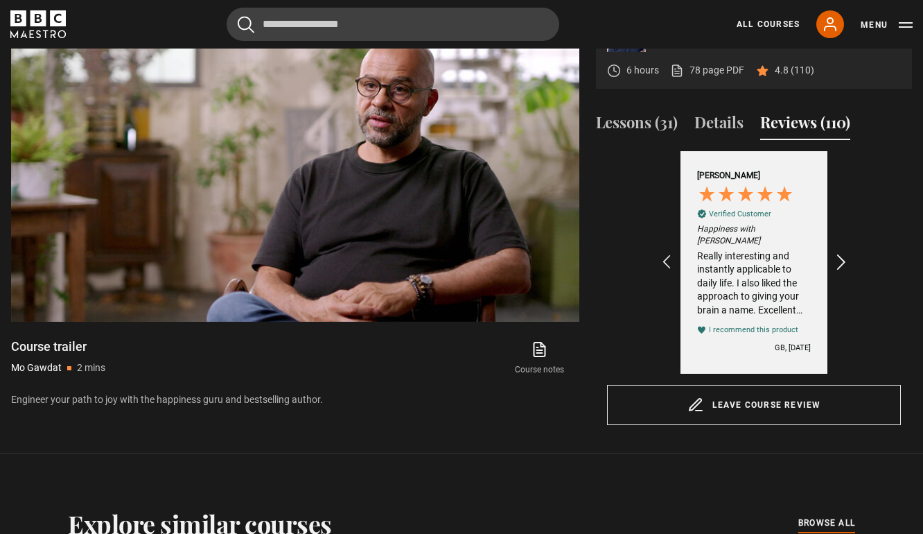
click at [841, 259] on icon "REVIEWS.io Carousel Scroll Right" at bounding box center [841, 262] width 19 height 19
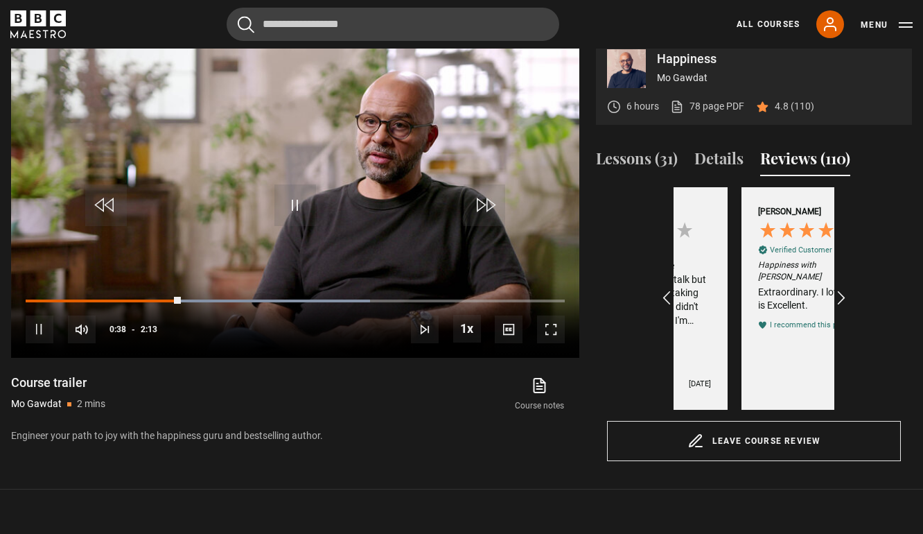
scroll to position [0, 965]
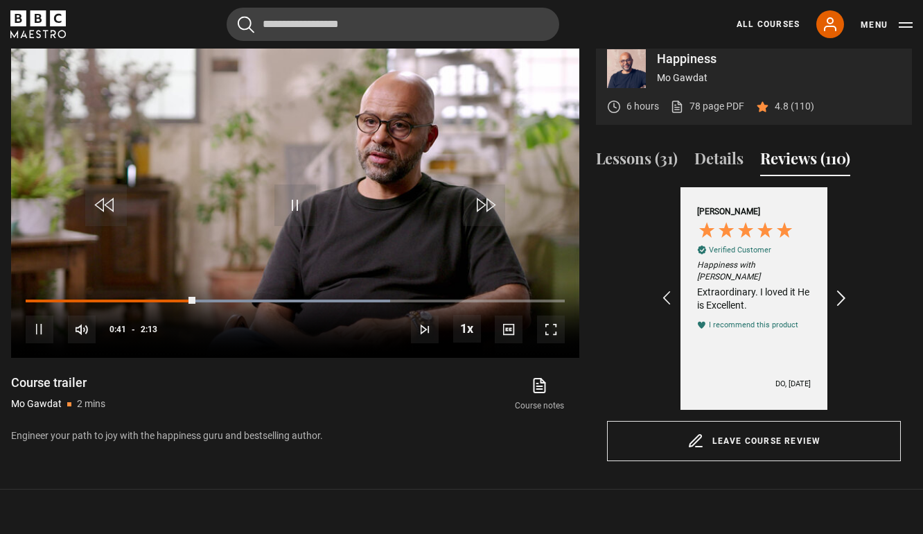
click at [842, 290] on icon "REVIEWS.io Carousel Scroll Right" at bounding box center [841, 298] width 19 height 19
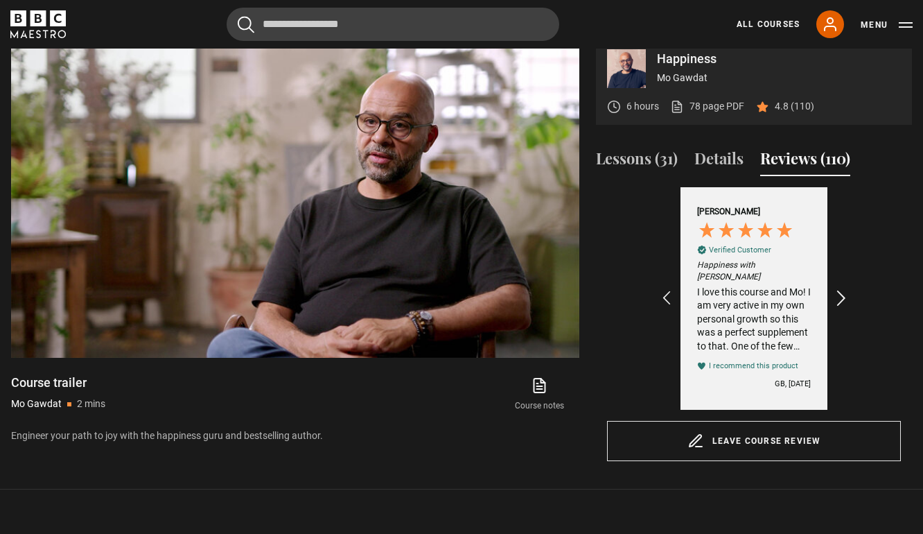
click at [846, 291] on icon "REVIEWS.io Carousel Scroll Right" at bounding box center [841, 298] width 19 height 19
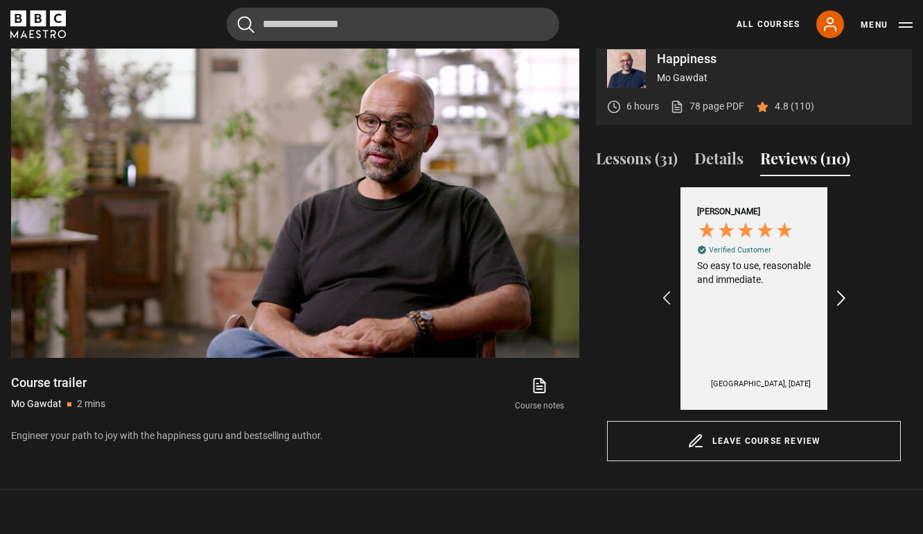
click at [846, 291] on icon "REVIEWS.io Carousel Scroll Right" at bounding box center [841, 298] width 19 height 19
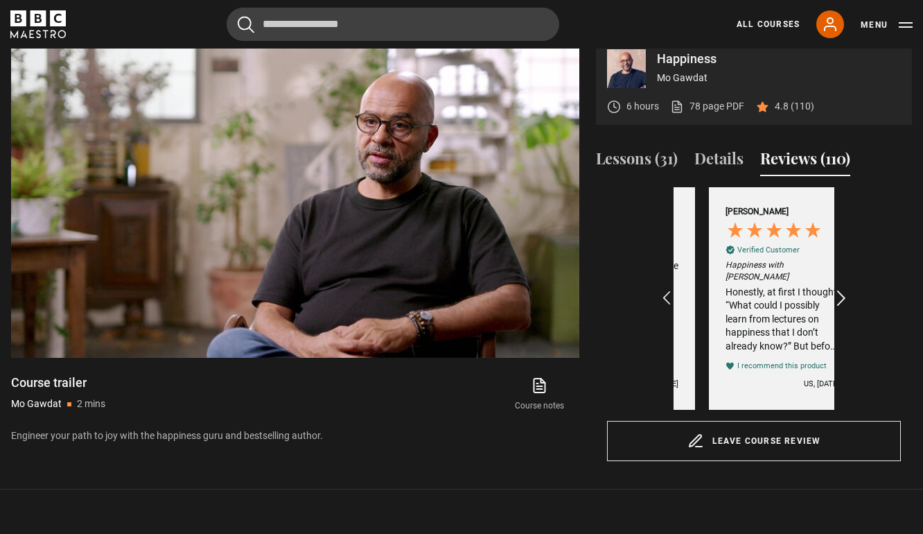
scroll to position [0, 1447]
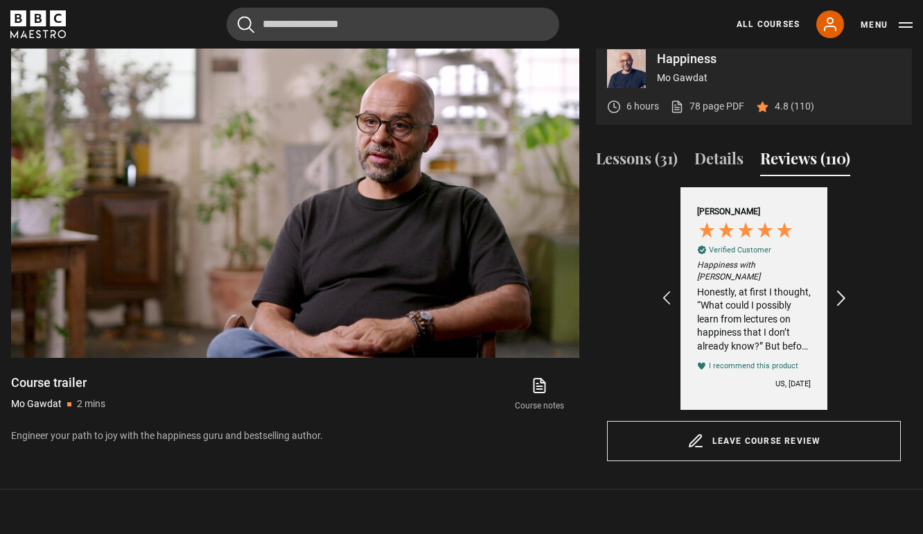
click at [846, 291] on icon "REVIEWS.io Carousel Scroll Right" at bounding box center [841, 298] width 19 height 19
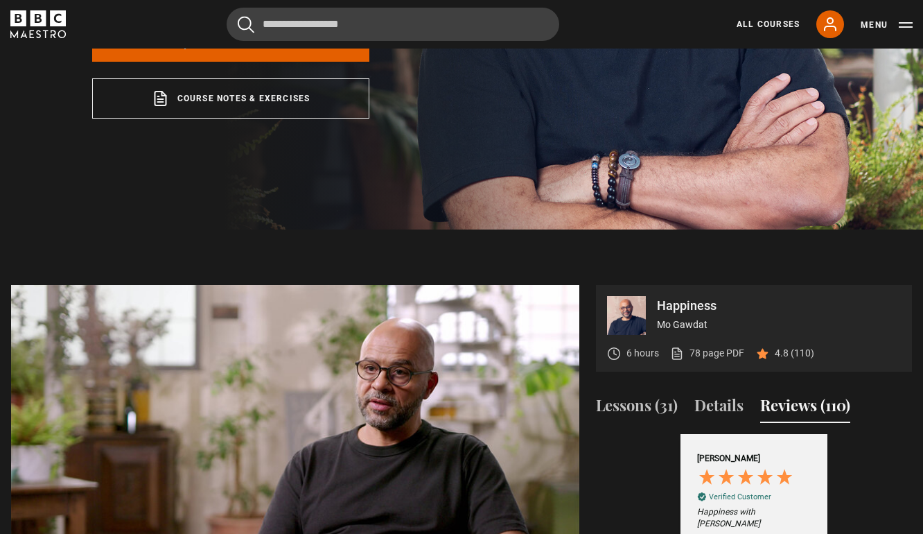
scroll to position [163, 0]
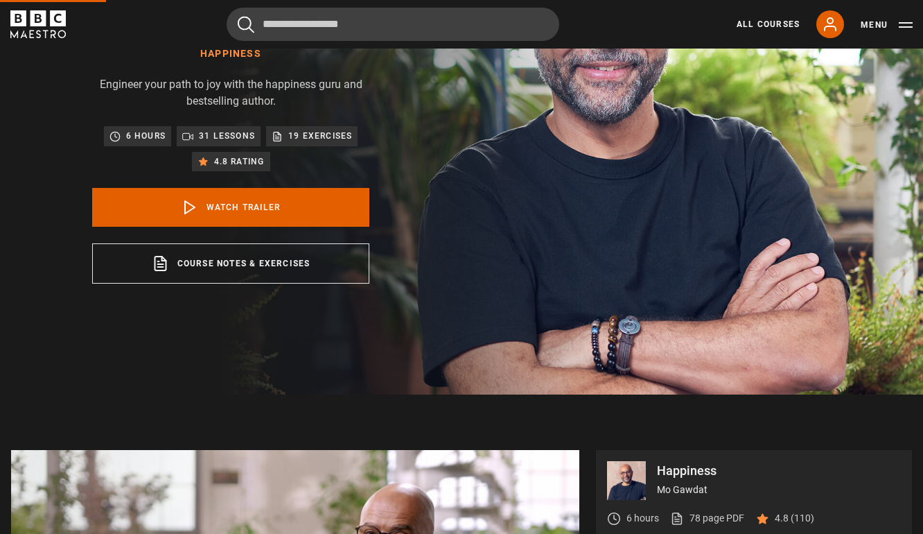
scroll to position [0, 2251]
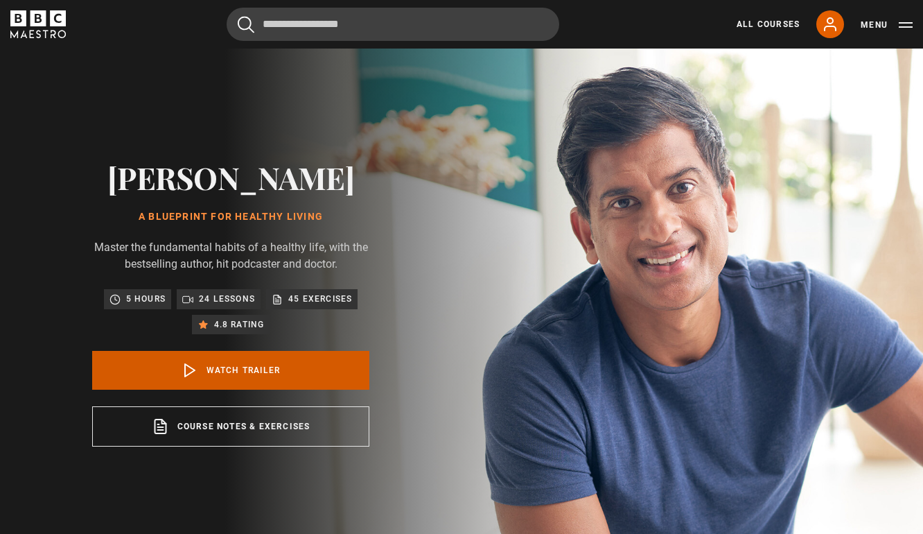
click at [256, 390] on link "Watch Trailer" at bounding box center [230, 370] width 277 height 39
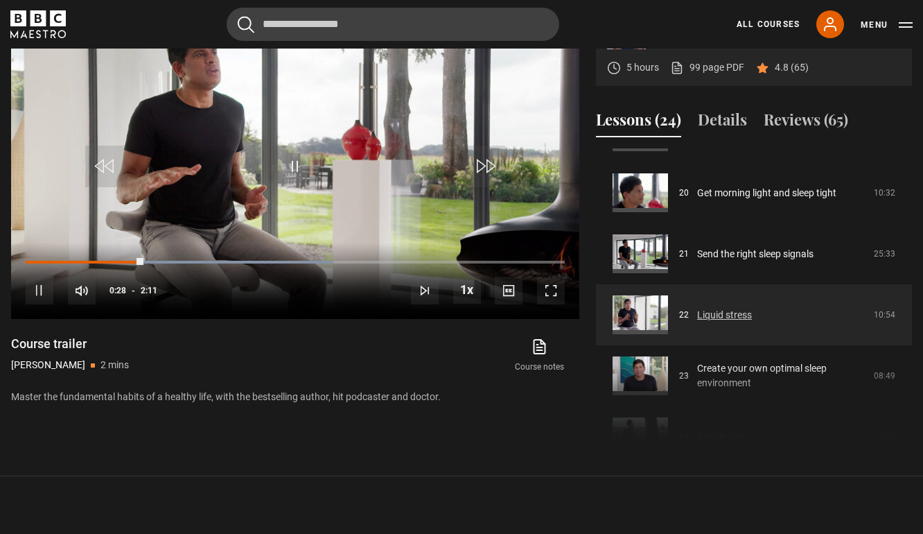
scroll to position [1208, 0]
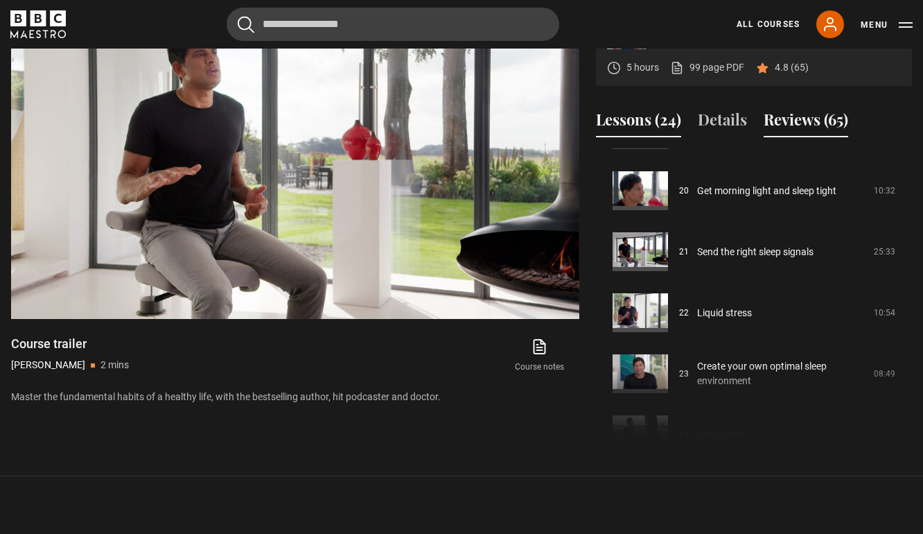
click at [810, 137] on button "Reviews (65)" at bounding box center [806, 122] width 85 height 29
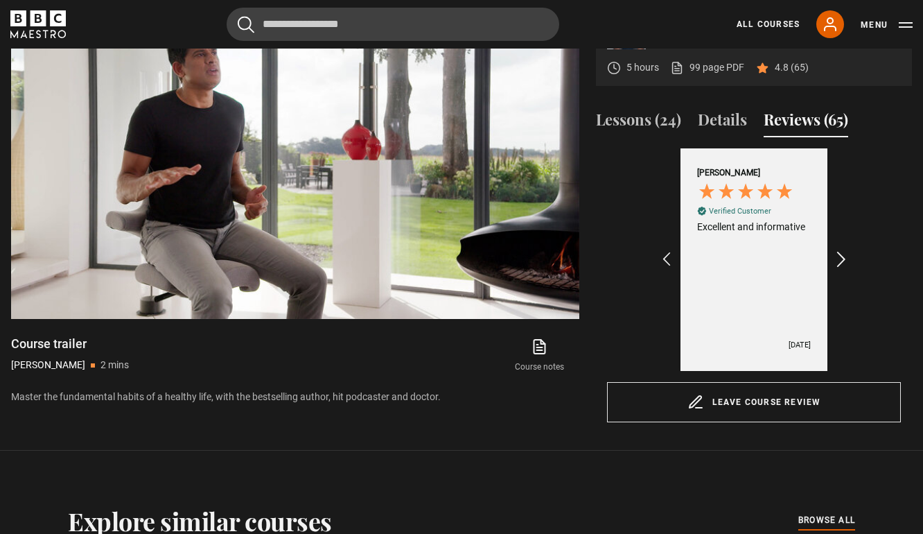
click at [846, 270] on icon "REVIEWS.io Carousel Scroll Right" at bounding box center [841, 259] width 19 height 19
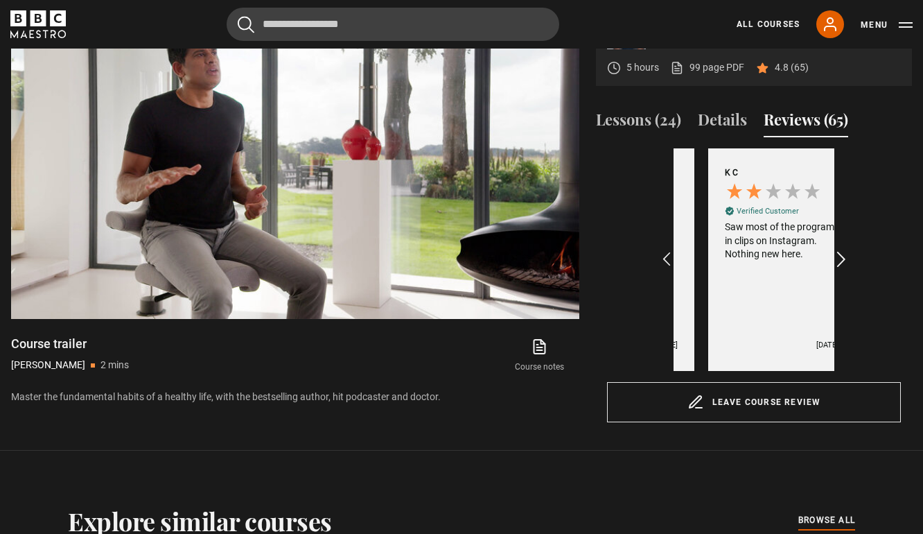
scroll to position [0, 161]
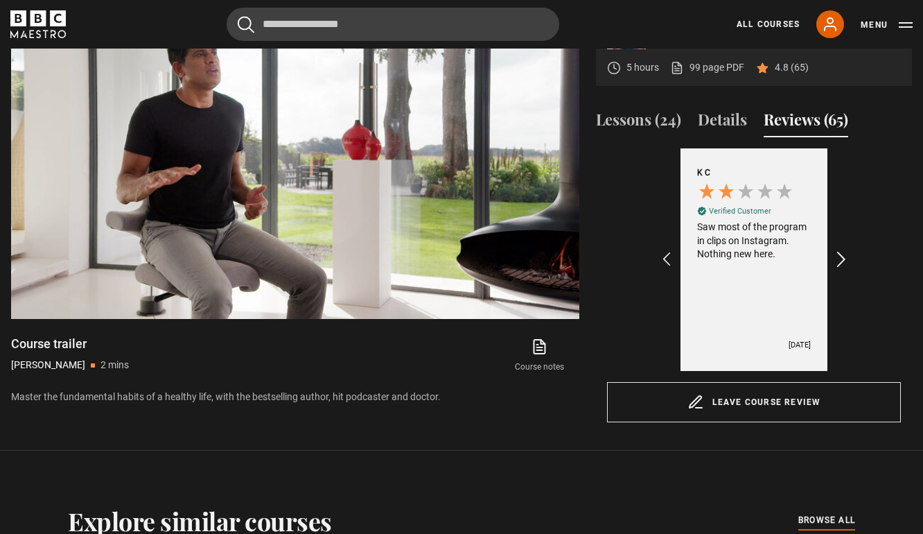
click at [846, 270] on icon "REVIEWS.io Carousel Scroll Right" at bounding box center [841, 259] width 19 height 19
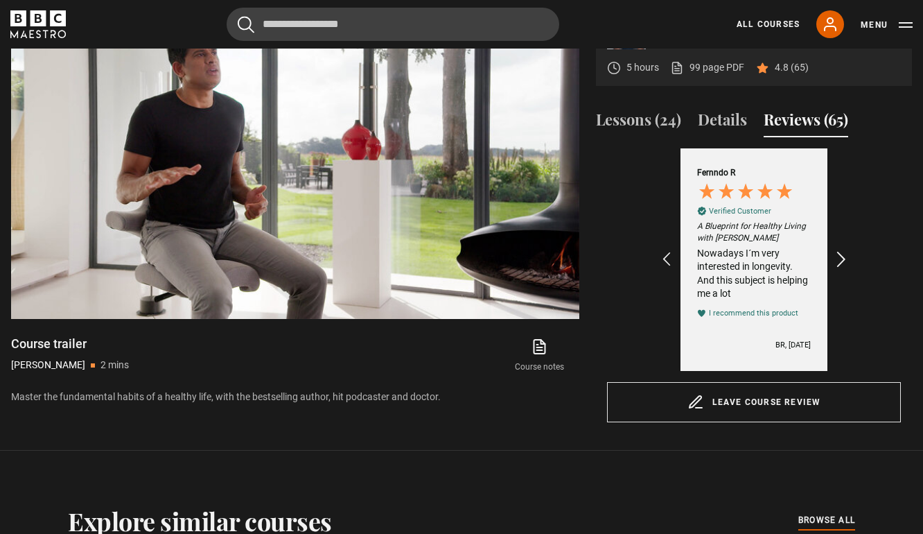
click at [846, 270] on icon "REVIEWS.io Carousel Scroll Right" at bounding box center [841, 259] width 19 height 19
click at [667, 270] on icon "REVIEWS.io Carousel Scroll Left" at bounding box center [666, 259] width 19 height 19
click at [844, 270] on icon "REVIEWS.io Carousel Scroll Right" at bounding box center [841, 259] width 19 height 19
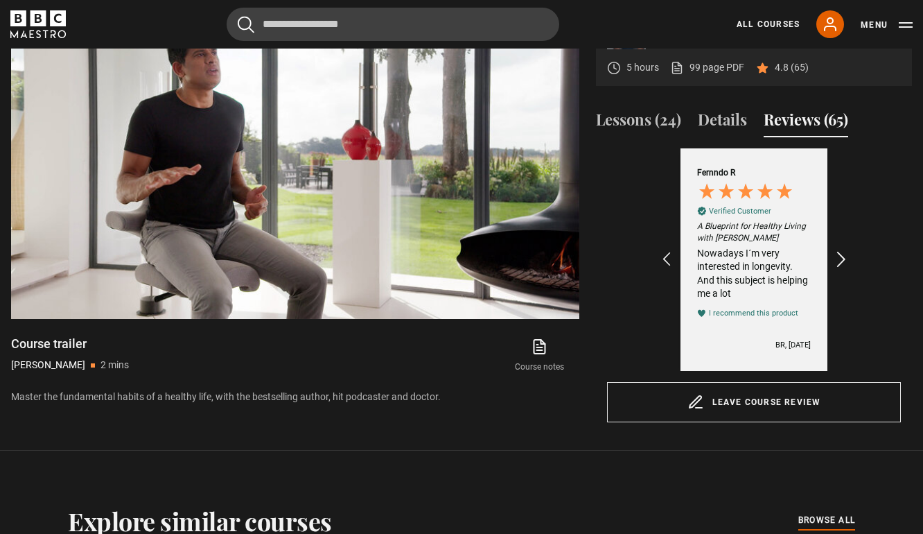
scroll to position [0, 643]
click at [844, 270] on icon "REVIEWS.io Carousel Scroll Right" at bounding box center [841, 259] width 19 height 19
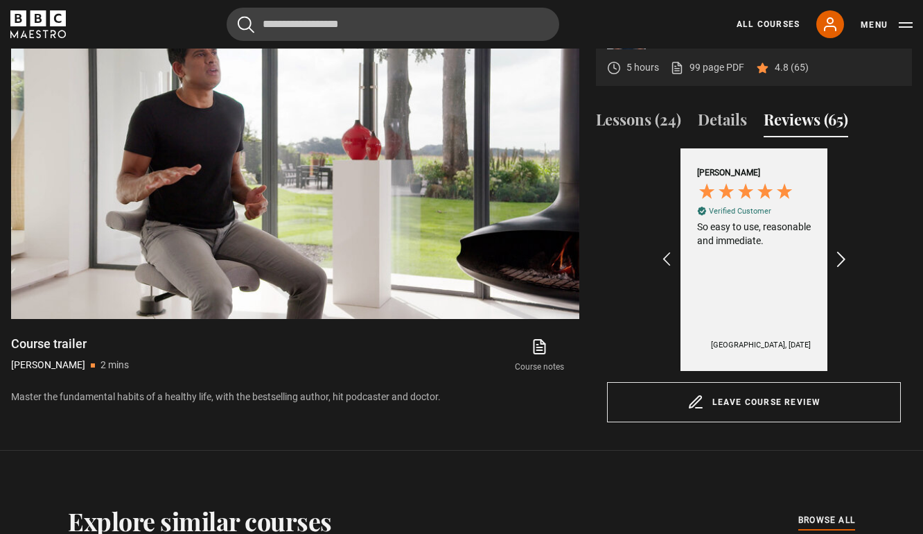
click at [844, 270] on icon "REVIEWS.io Carousel Scroll Right" at bounding box center [841, 259] width 19 height 19
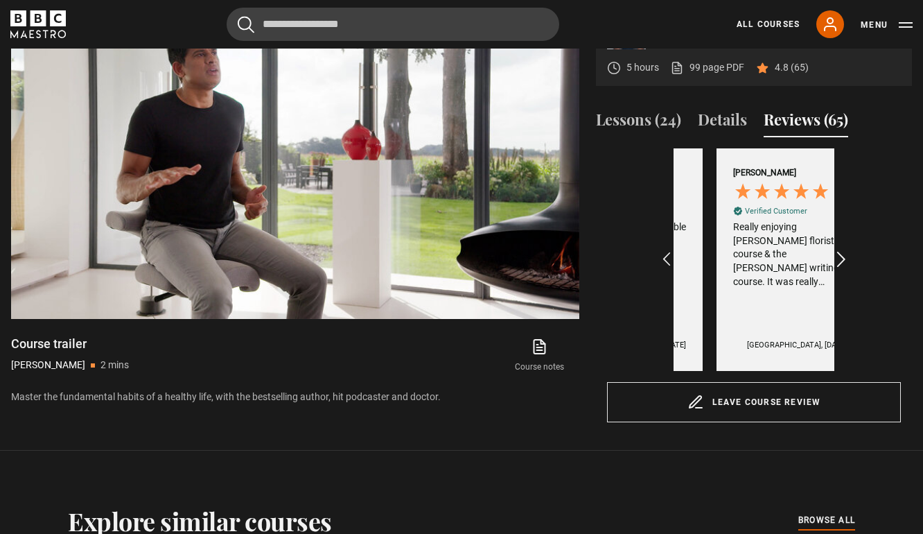
scroll to position [0, 965]
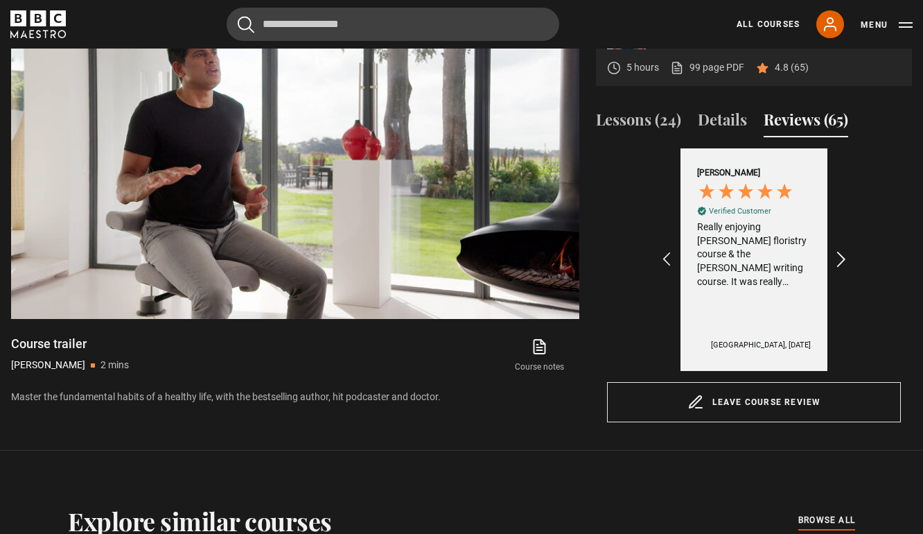
click at [837, 270] on icon "REVIEWS.io Carousel Scroll Right" at bounding box center [841, 259] width 19 height 19
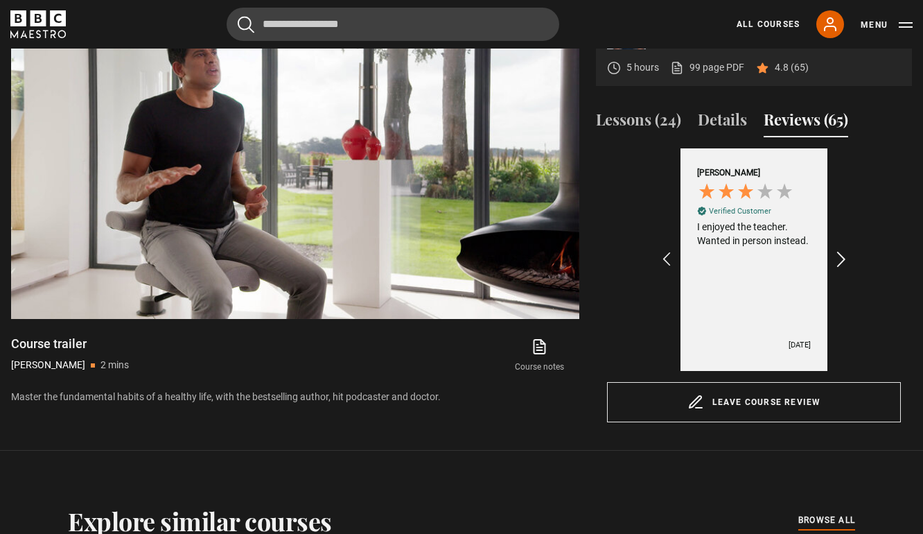
scroll to position [0, 1447]
click at [837, 270] on icon "REVIEWS.io Carousel Scroll Right" at bounding box center [841, 259] width 19 height 19
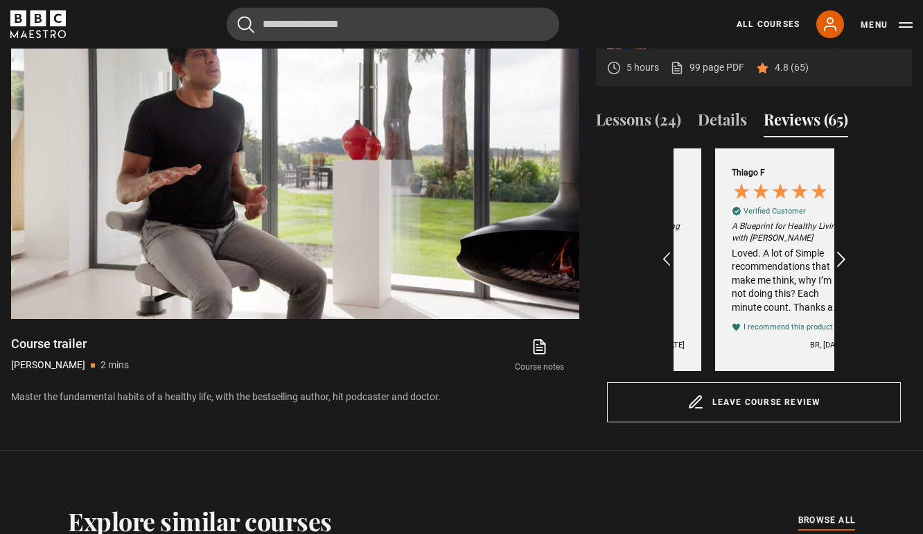
scroll to position [0, 1608]
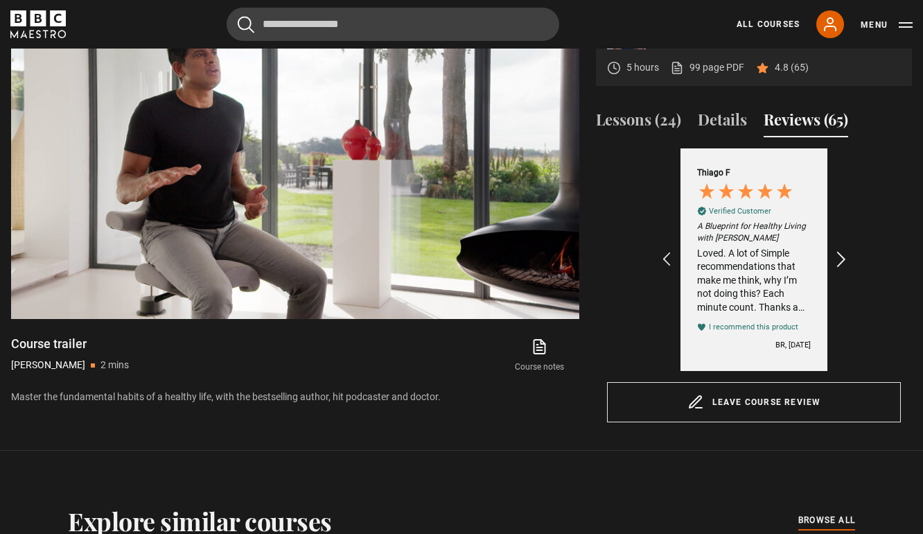
click at [837, 270] on icon "REVIEWS.io Carousel Scroll Right" at bounding box center [841, 259] width 19 height 19
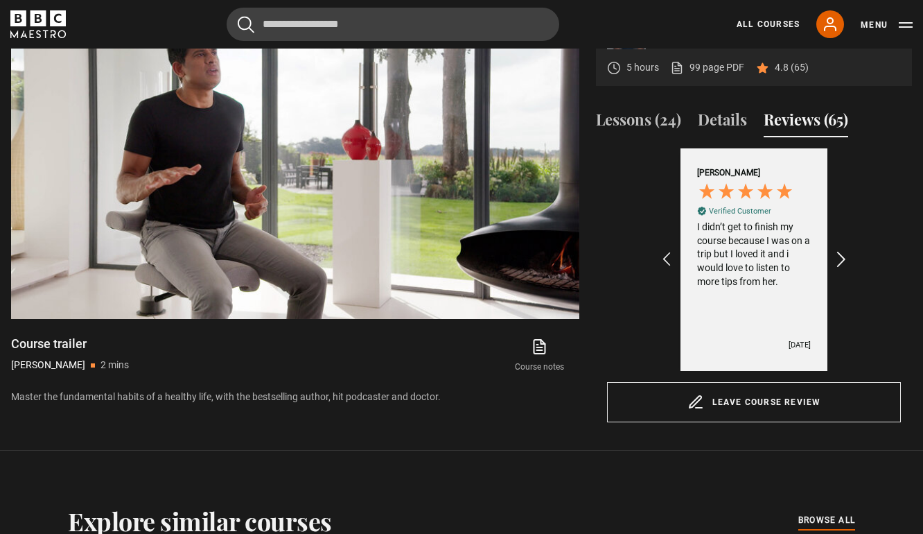
click at [837, 270] on icon "REVIEWS.io Carousel Scroll Right" at bounding box center [841, 259] width 19 height 19
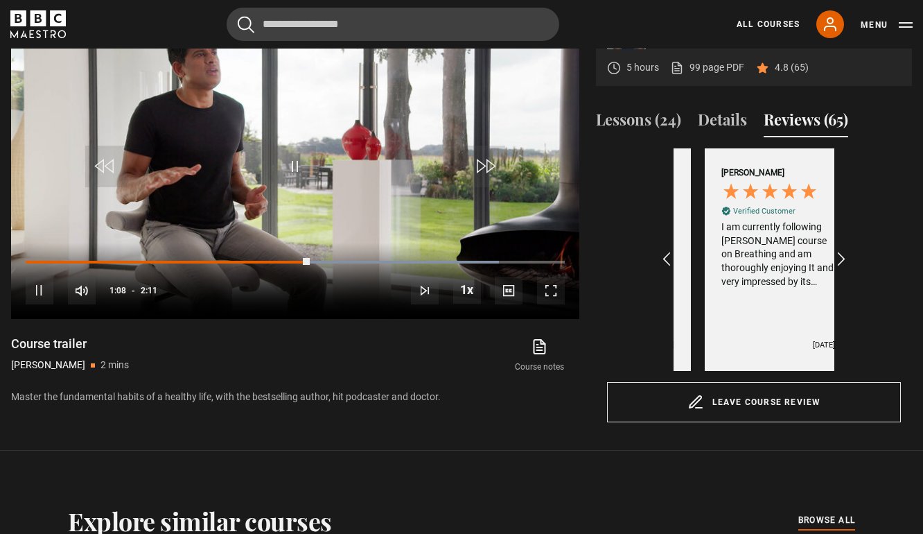
scroll to position [0, 2412]
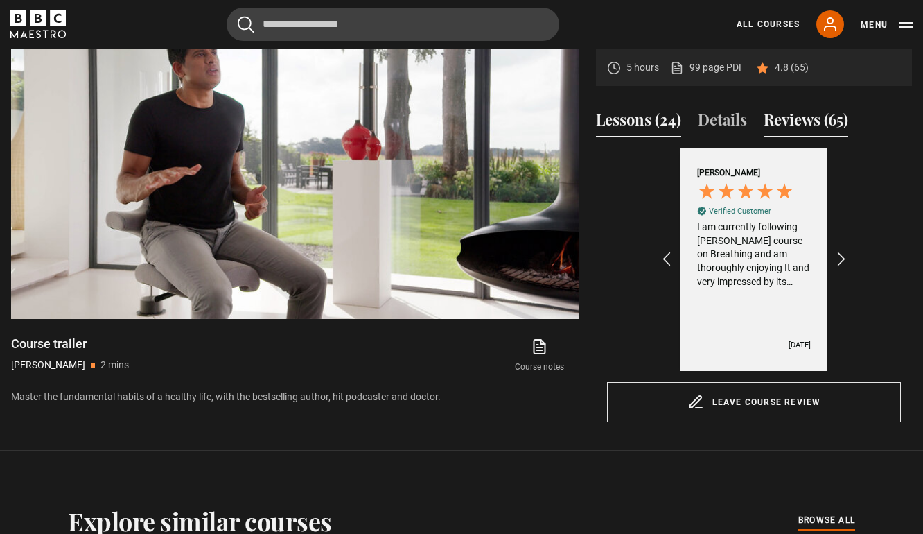
click at [629, 137] on button "Lessons (24)" at bounding box center [638, 122] width 85 height 29
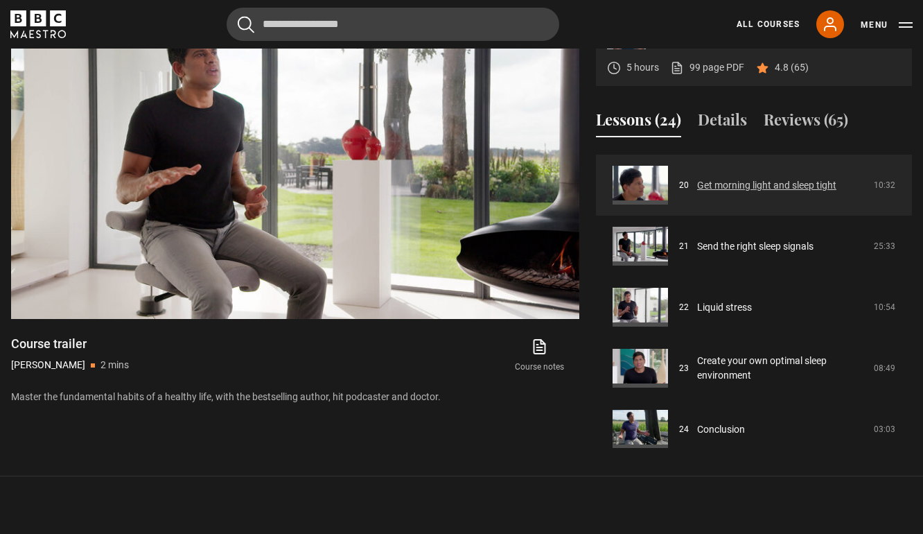
scroll to position [1219, 0]
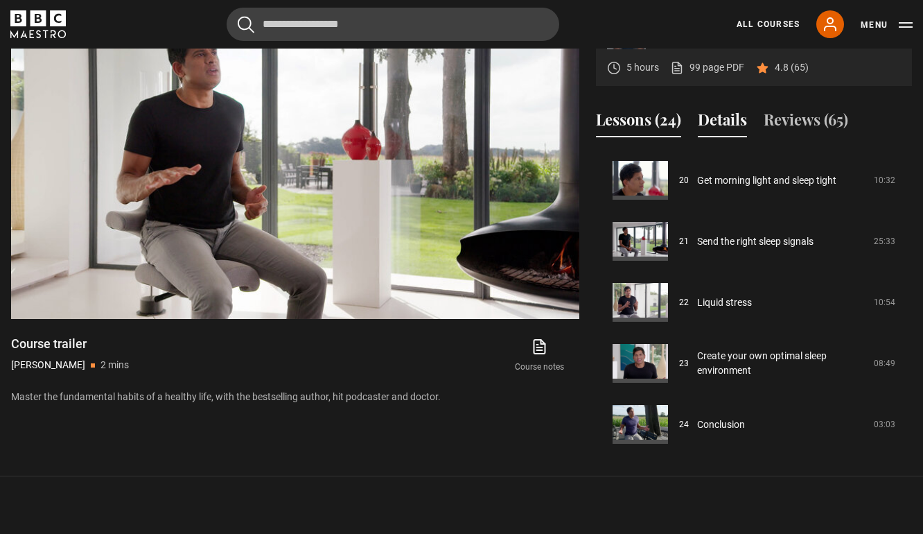
click at [742, 137] on button "Details" at bounding box center [722, 122] width 49 height 29
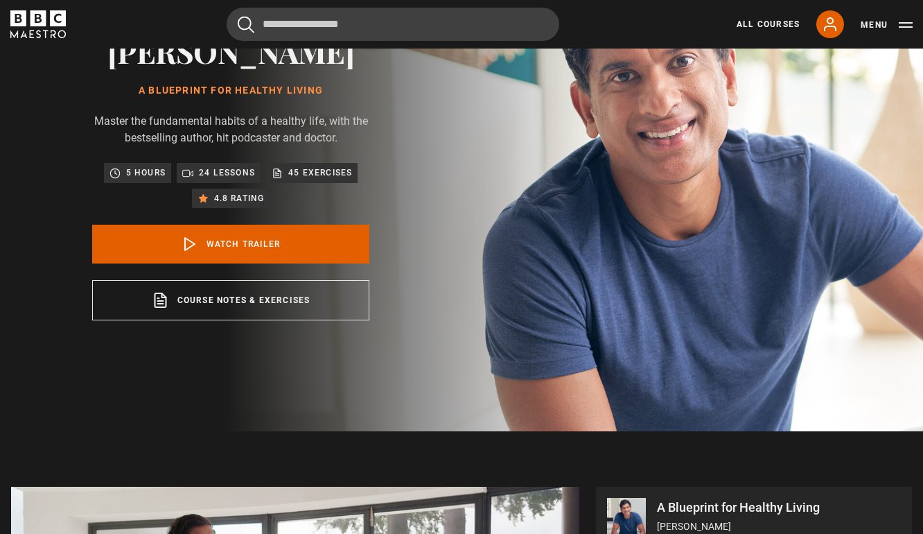
scroll to position [119, 0]
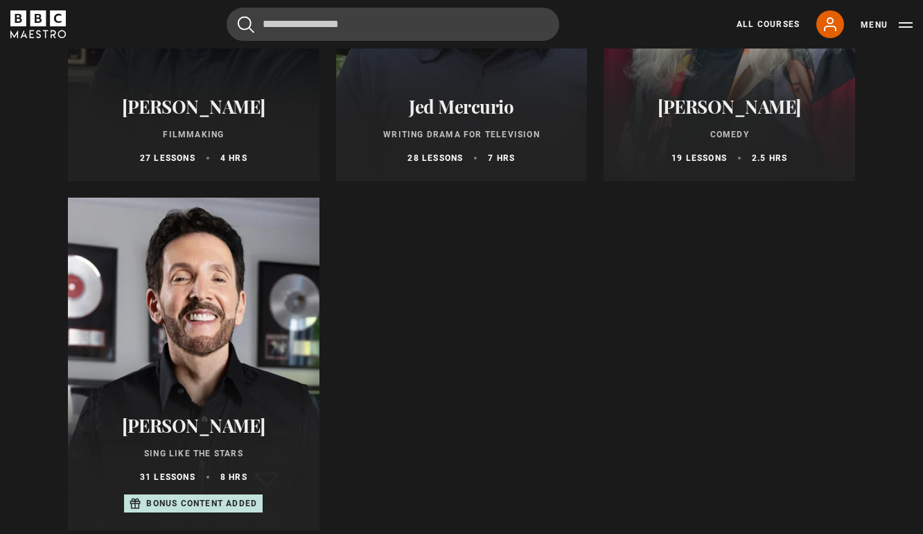
scroll to position [726, 0]
